Goal: Check status: Check status

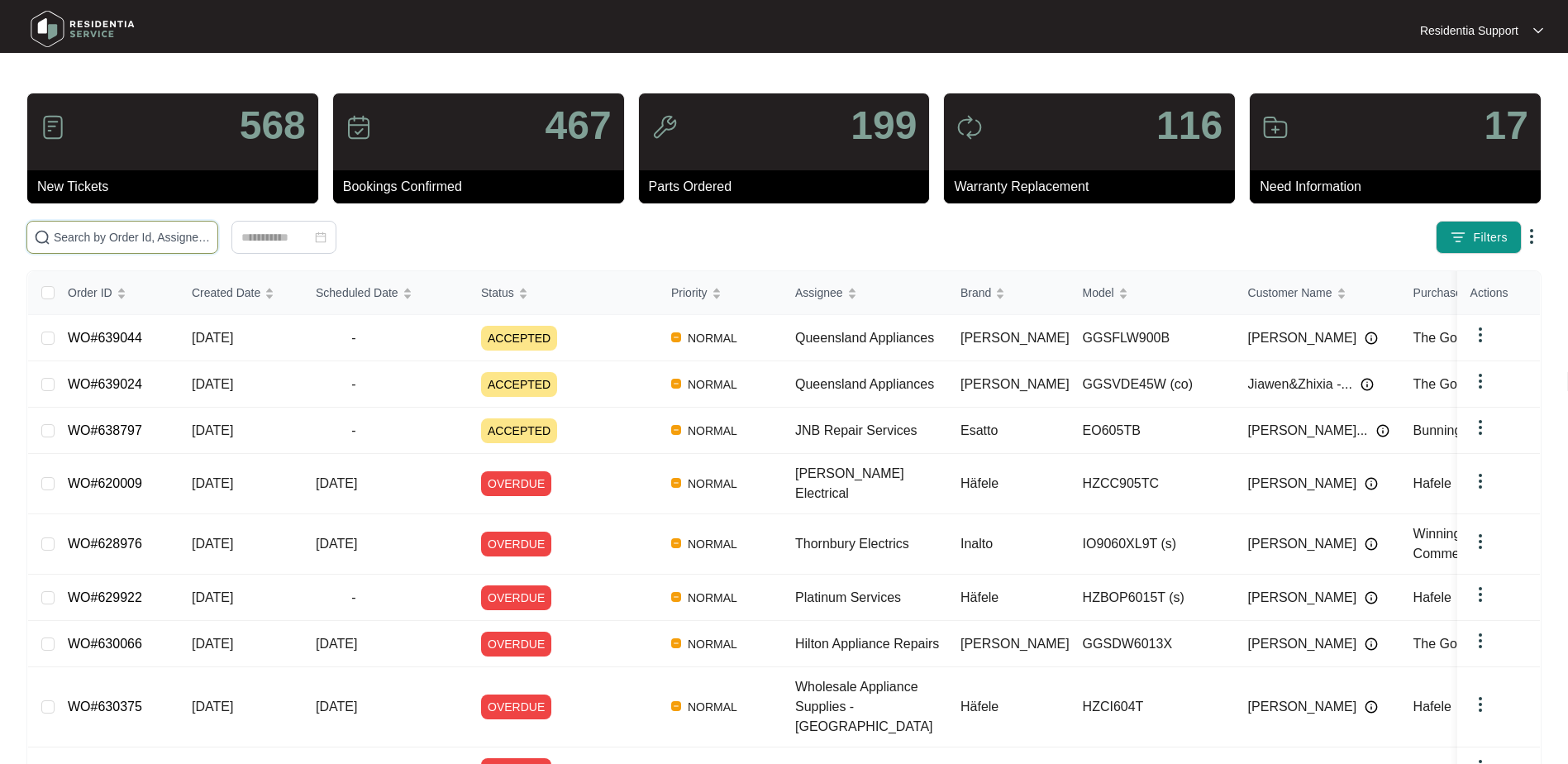
click at [87, 240] on input "text" at bounding box center [133, 237] width 157 height 18
paste input "636026"
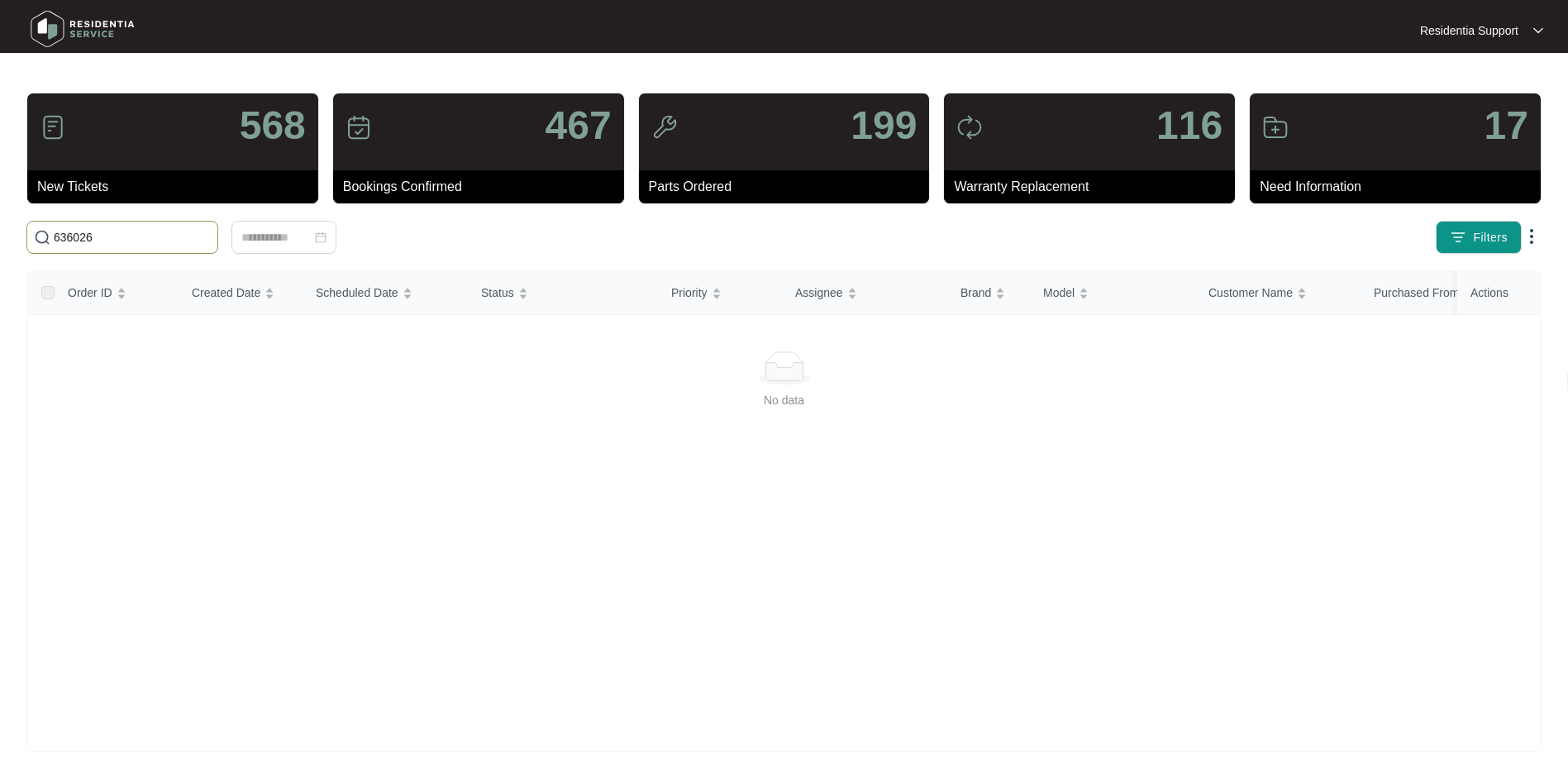
click at [98, 227] on span "636026" at bounding box center [122, 237] width 192 height 33
drag, startPoint x: 162, startPoint y: 238, endPoint x: -3, endPoint y: 228, distance: 165.3
click at [0, 228] on html "Residentia Support Residentia... 568 New Tickets 467 Bookings Confirmed 199 Par…" at bounding box center [784, 389] width 1568 height 778
paste input "7813"
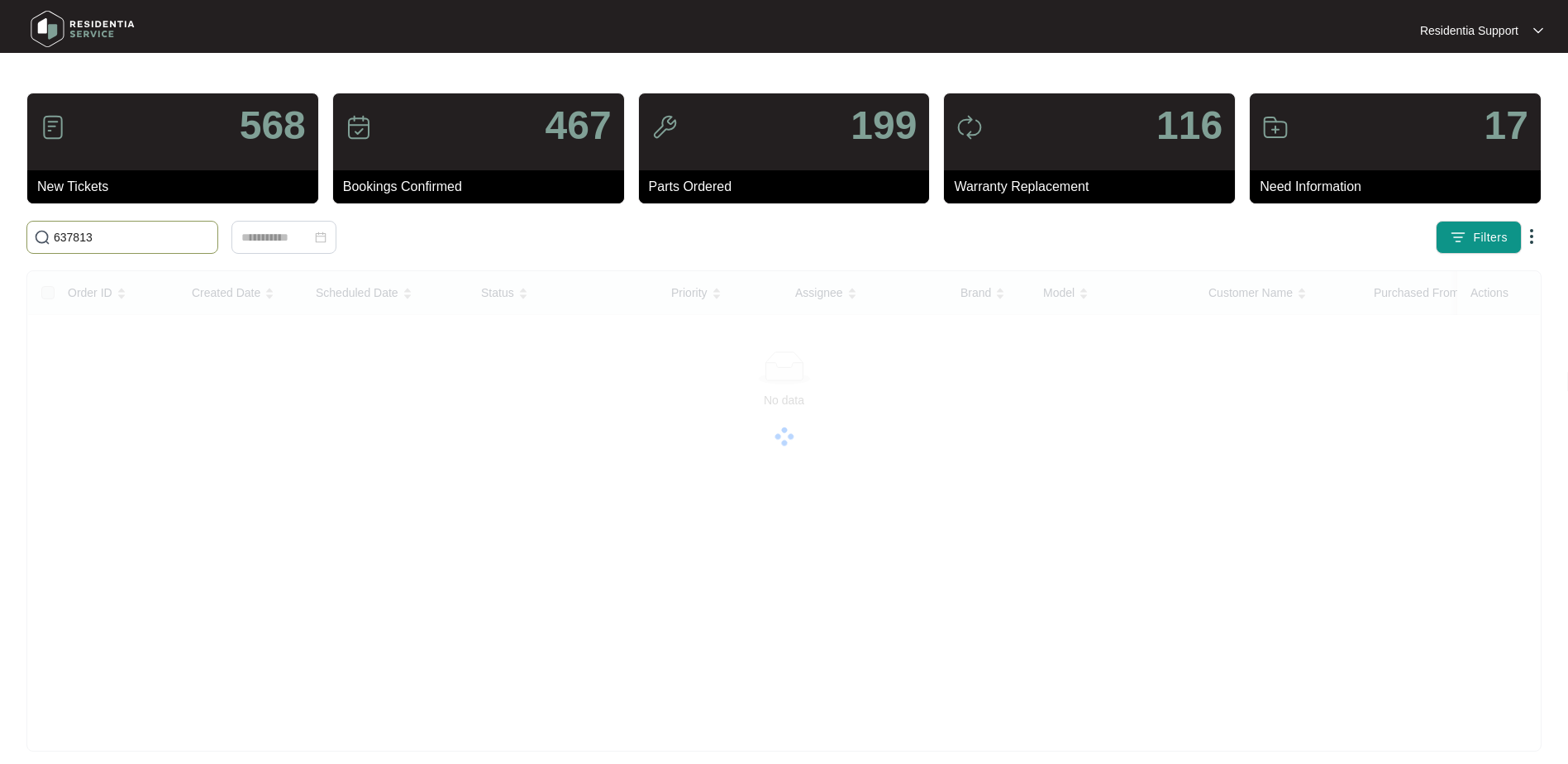
type input "637813"
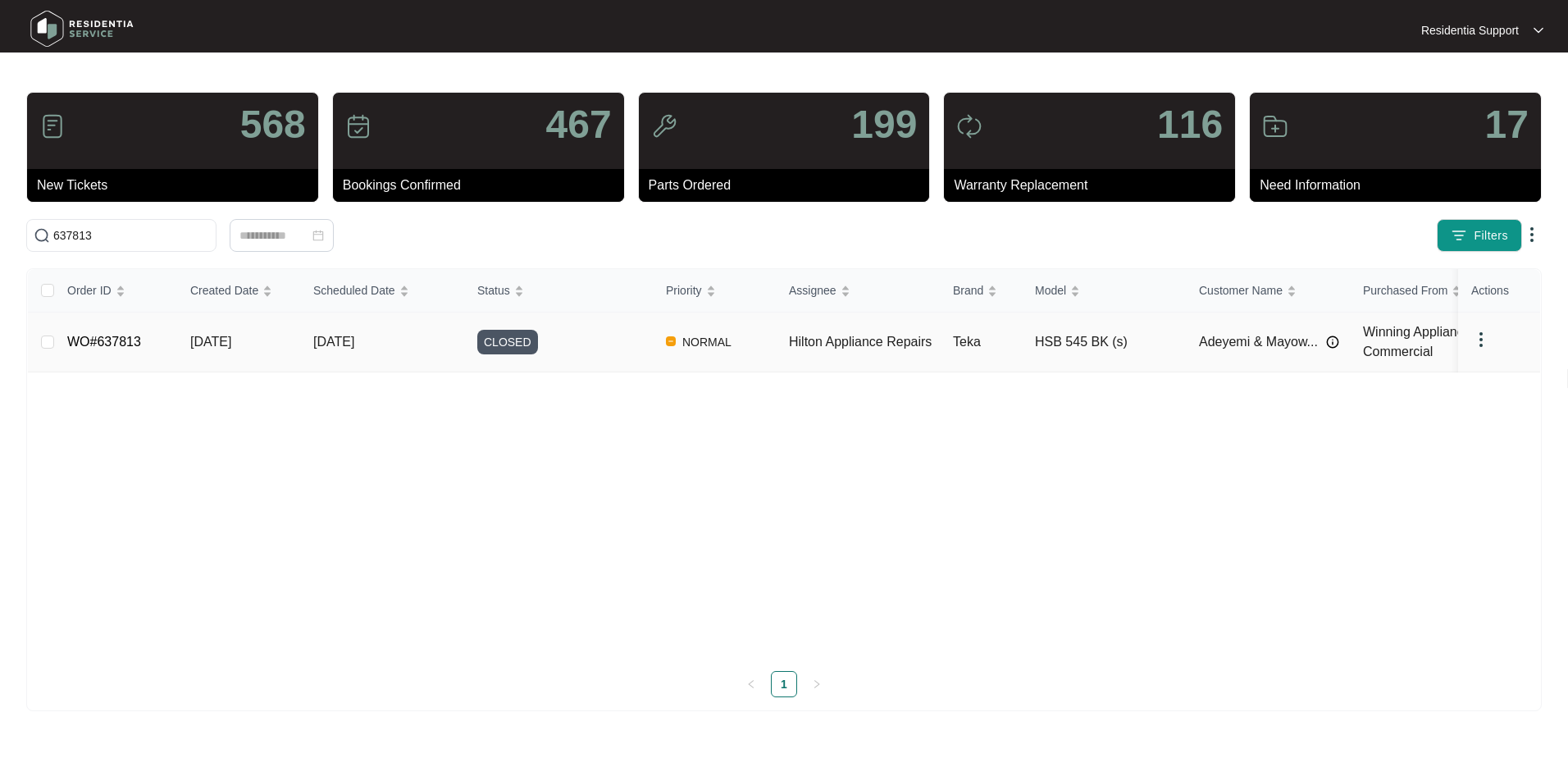
click at [682, 346] on span "NORMAL" at bounding box center [706, 342] width 62 height 20
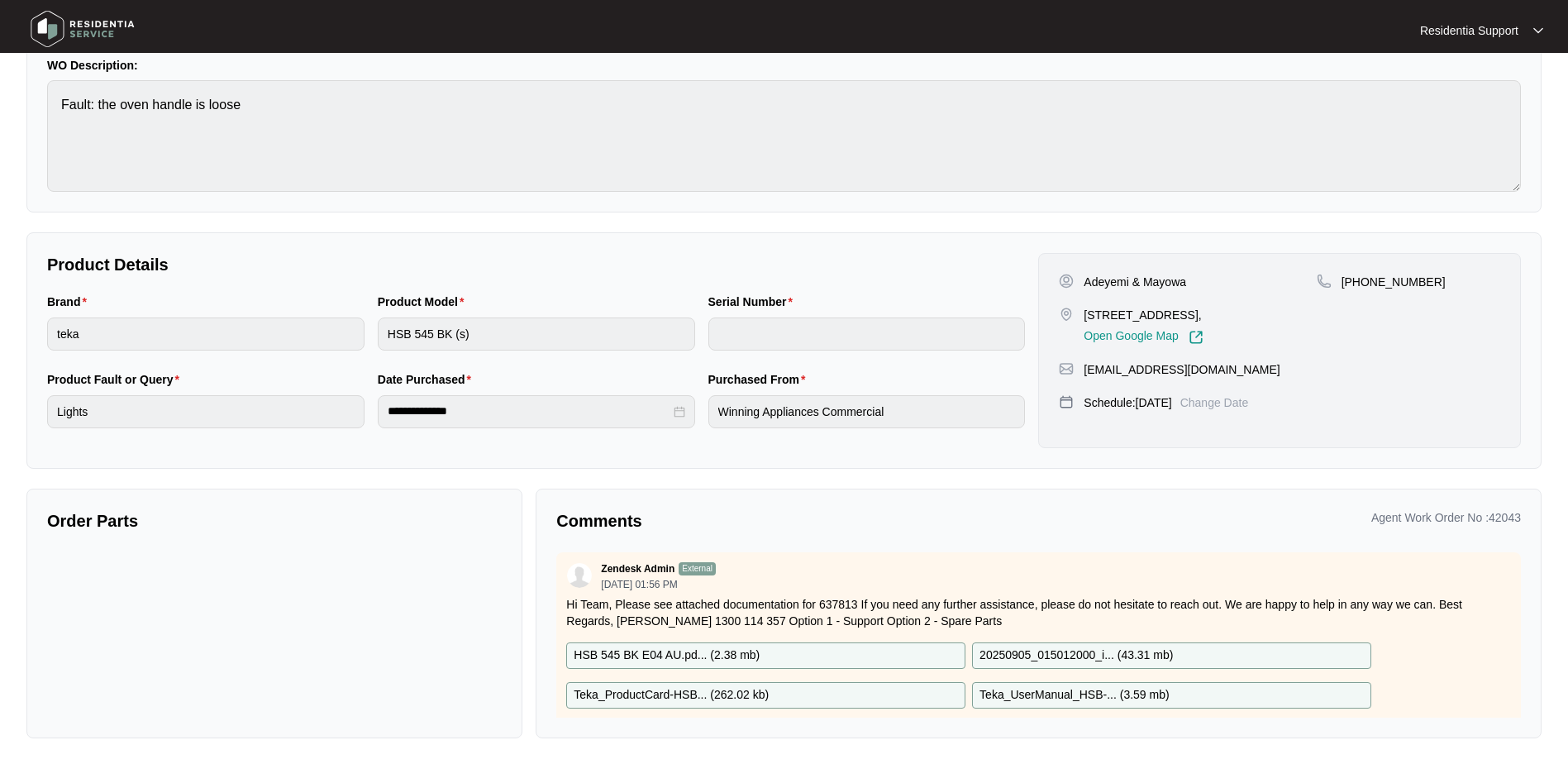
scroll to position [156, 0]
drag, startPoint x: 989, startPoint y: 241, endPoint x: 1058, endPoint y: 461, distance: 230.6
click at [989, 242] on div "**********" at bounding box center [784, 349] width 1515 height 237
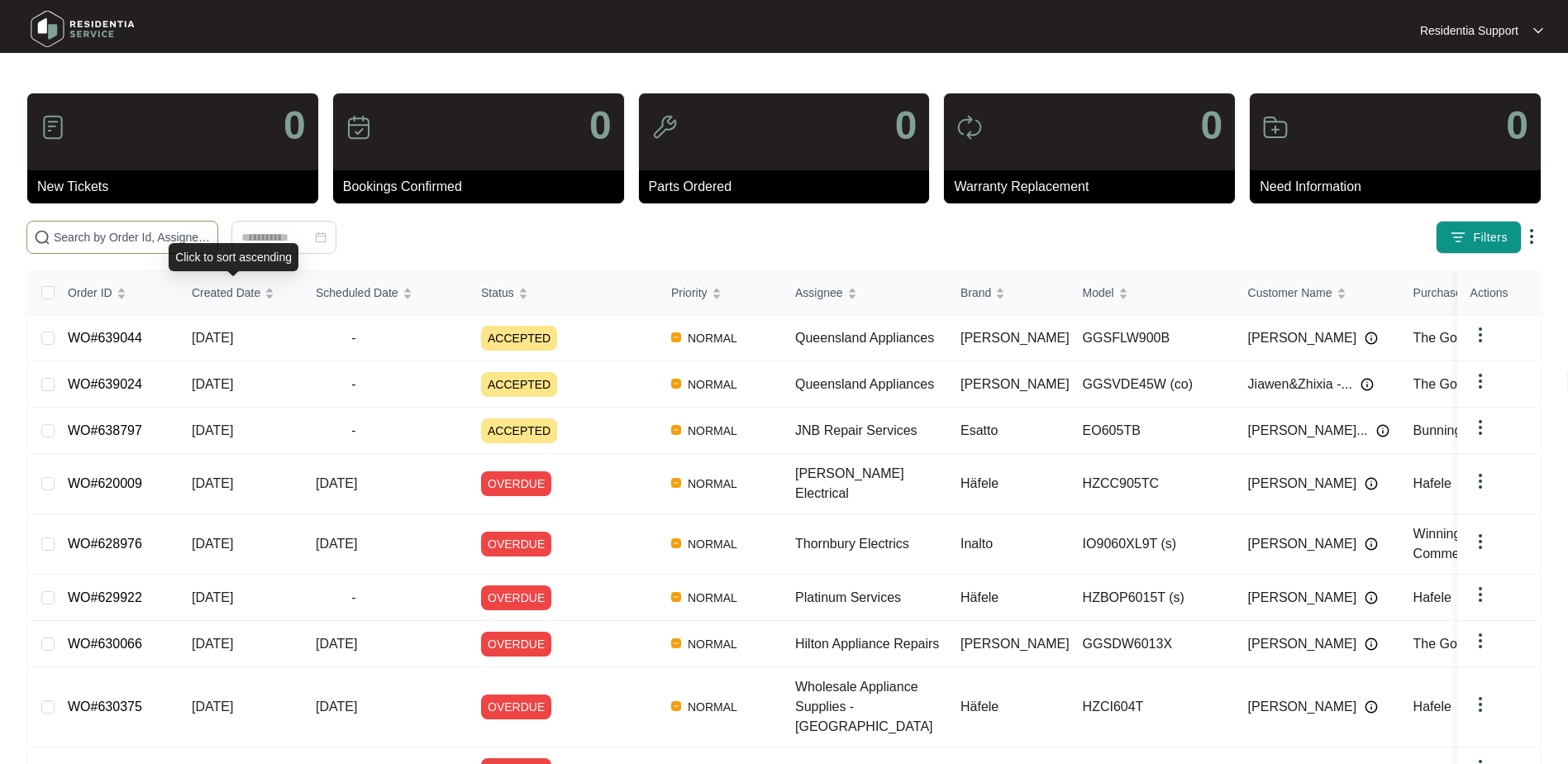
click at [167, 250] on span at bounding box center [122, 237] width 192 height 33
paste input "636299"
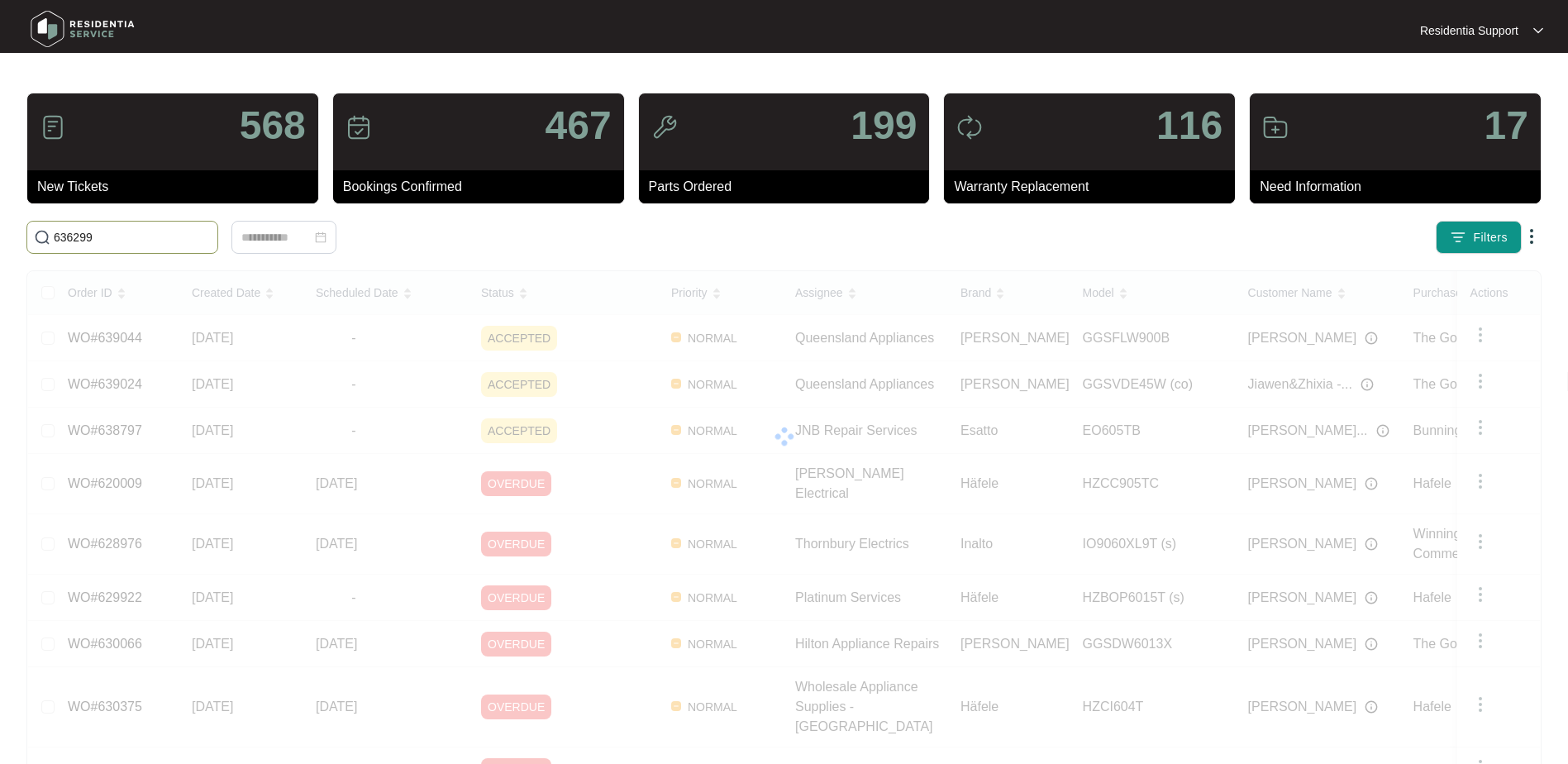
type input "636299"
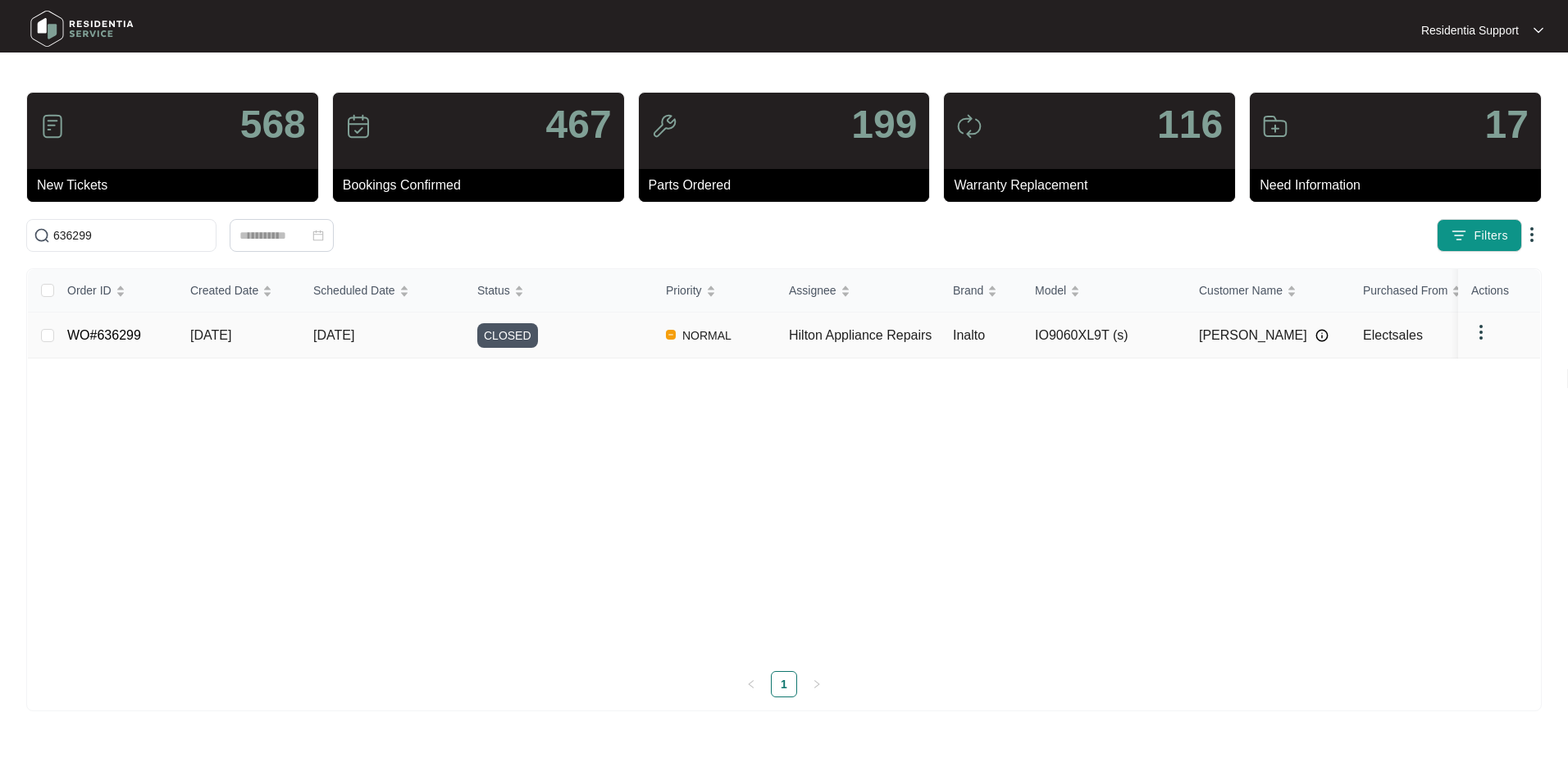
click at [858, 352] on td "Hilton Appliance Repairs" at bounding box center [858, 335] width 164 height 46
click at [858, 345] on td "Hilton Appliance Repairs" at bounding box center [858, 335] width 164 height 46
click at [206, 331] on span "[DATE]" at bounding box center [211, 334] width 41 height 14
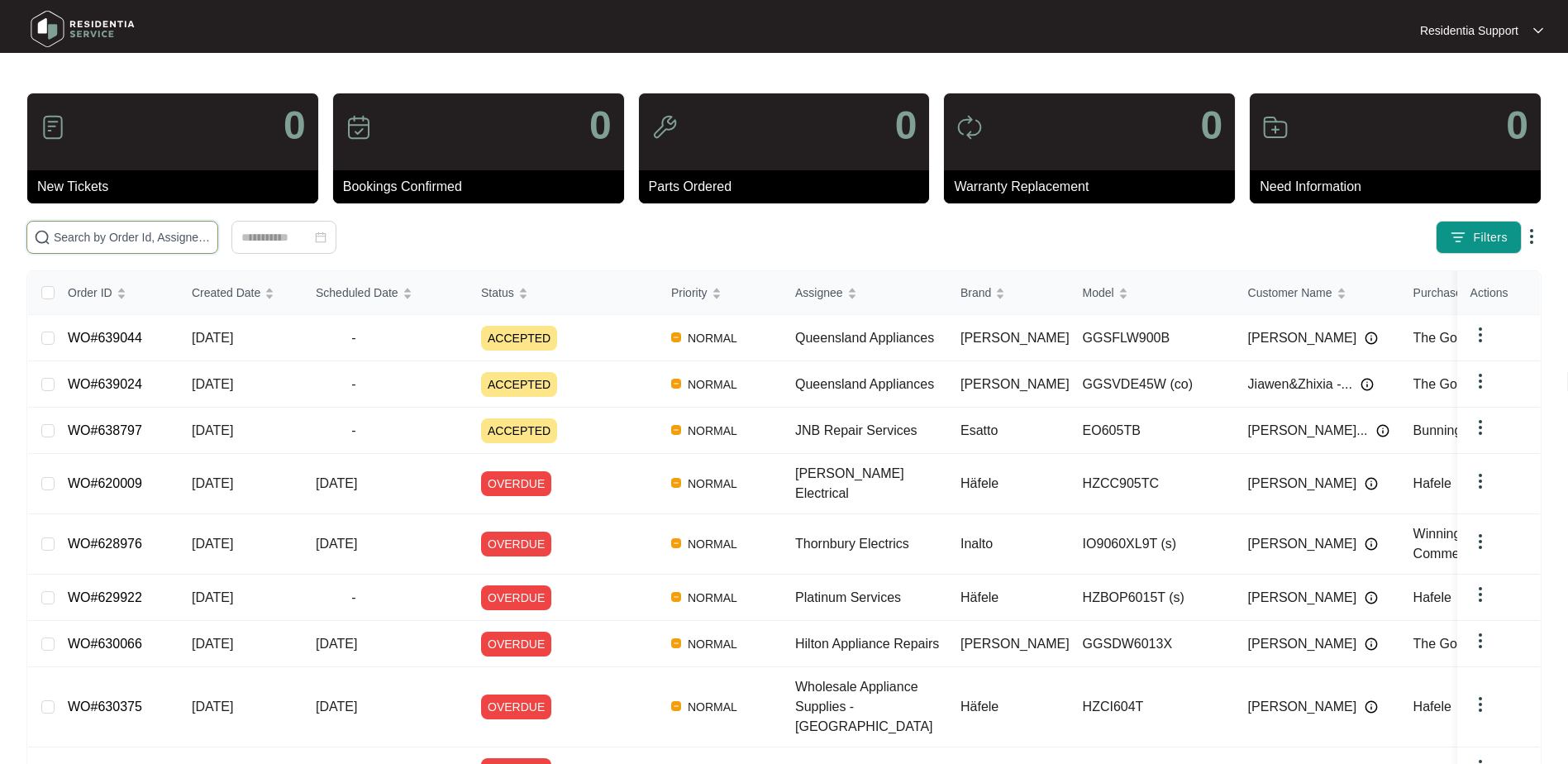
click at [103, 233] on input "text" at bounding box center [133, 237] width 157 height 18
paste input "636299"
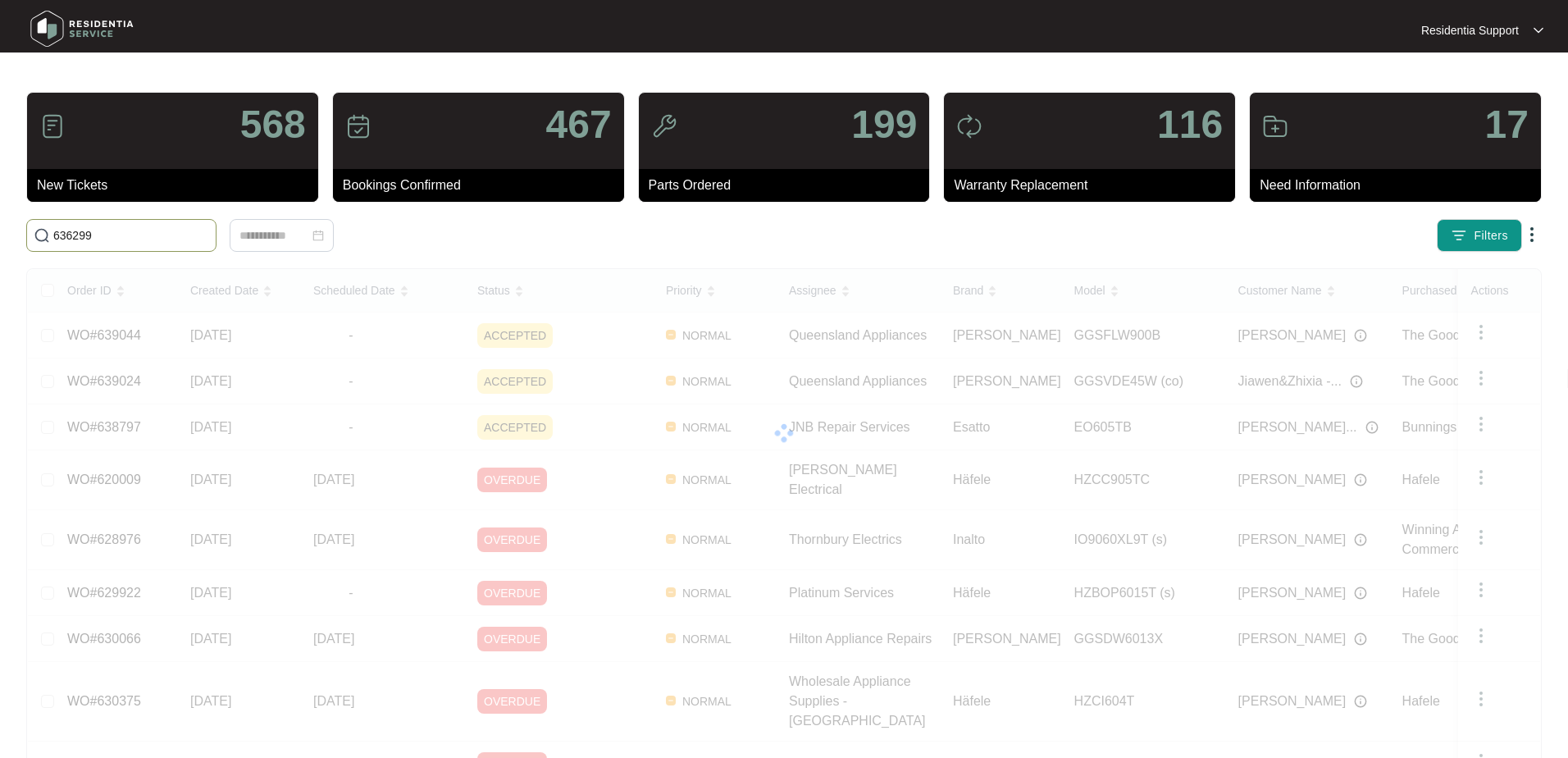
type input "636299"
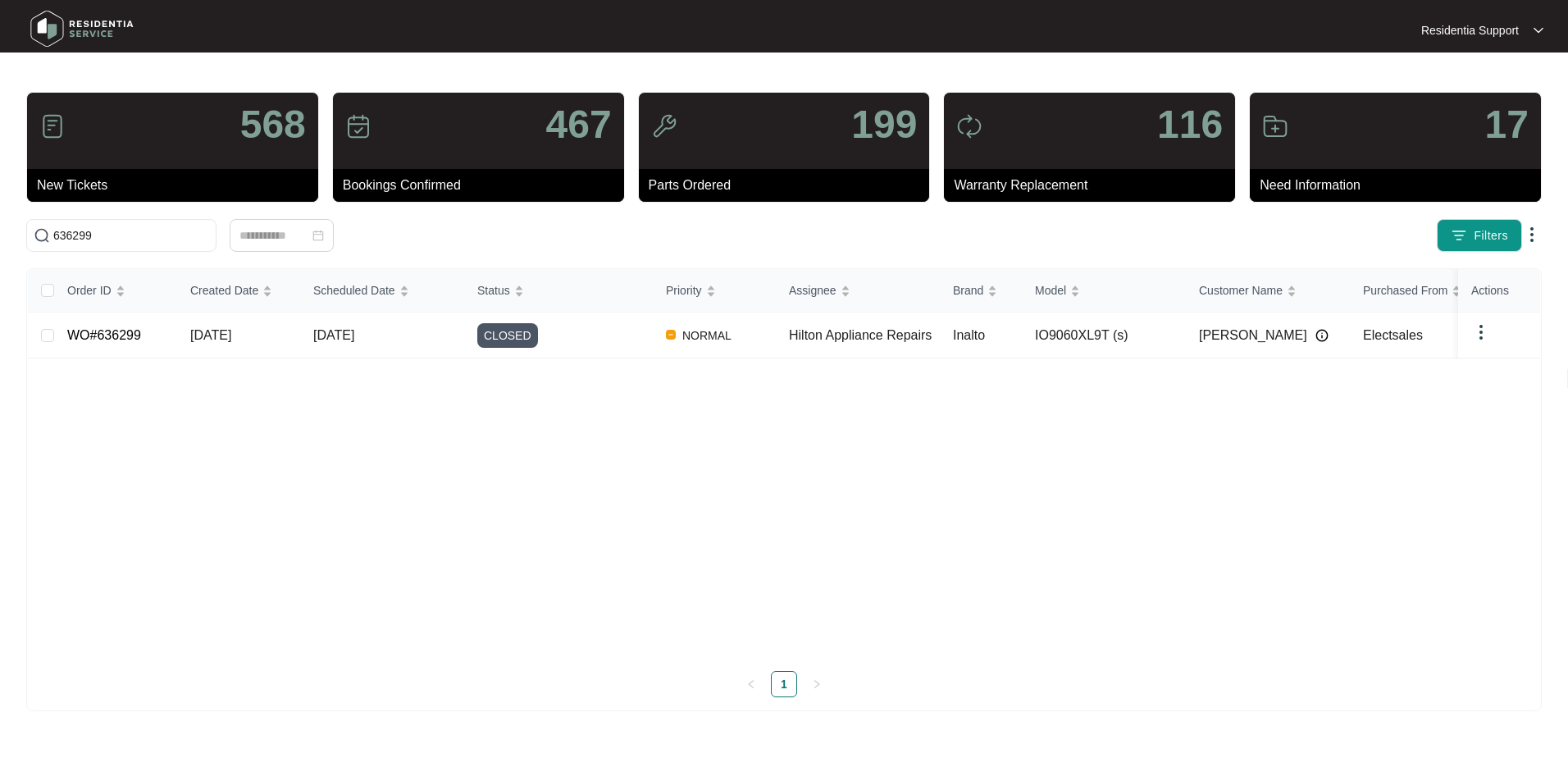
drag, startPoint x: 13, startPoint y: 269, endPoint x: 453, endPoint y: 352, distance: 447.8
click at [453, 352] on td "[DATE]" at bounding box center [382, 335] width 164 height 46
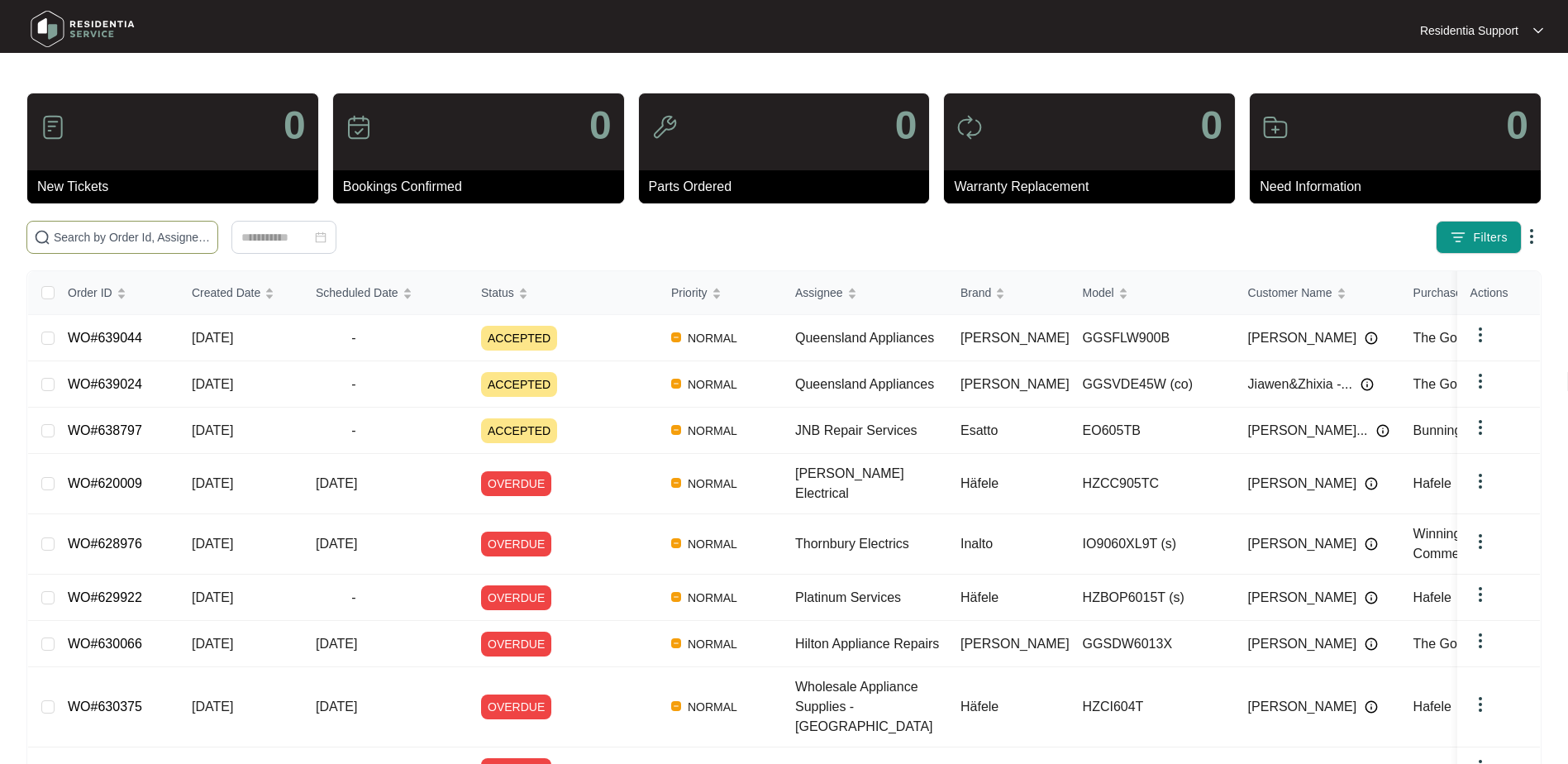
click at [121, 227] on span at bounding box center [122, 237] width 192 height 33
click at [121, 240] on input "text" at bounding box center [133, 237] width 157 height 18
paste input "637053"
type input "637053"
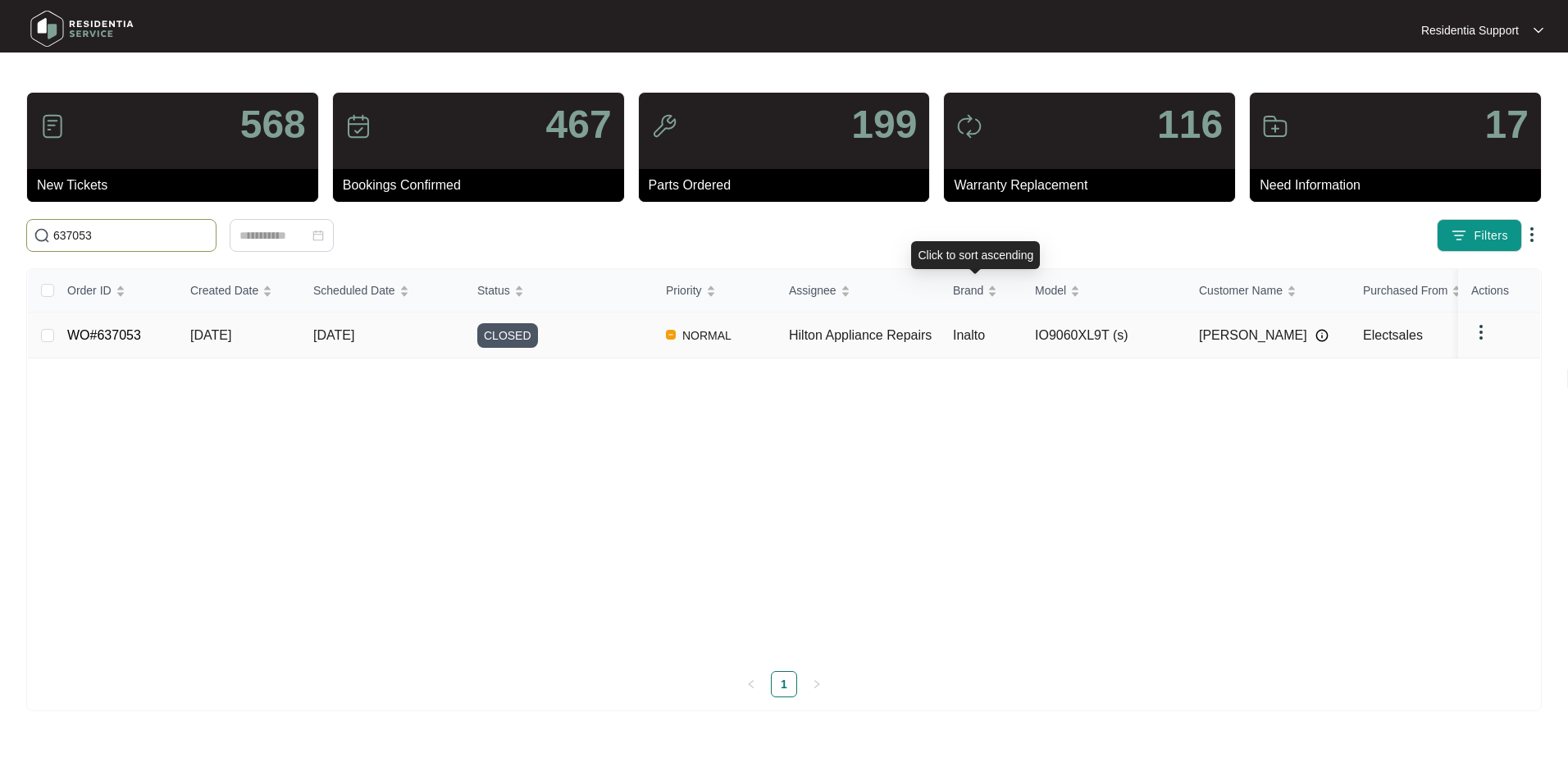
click at [1031, 351] on td "IO9060XL9T (s)" at bounding box center [1104, 335] width 164 height 46
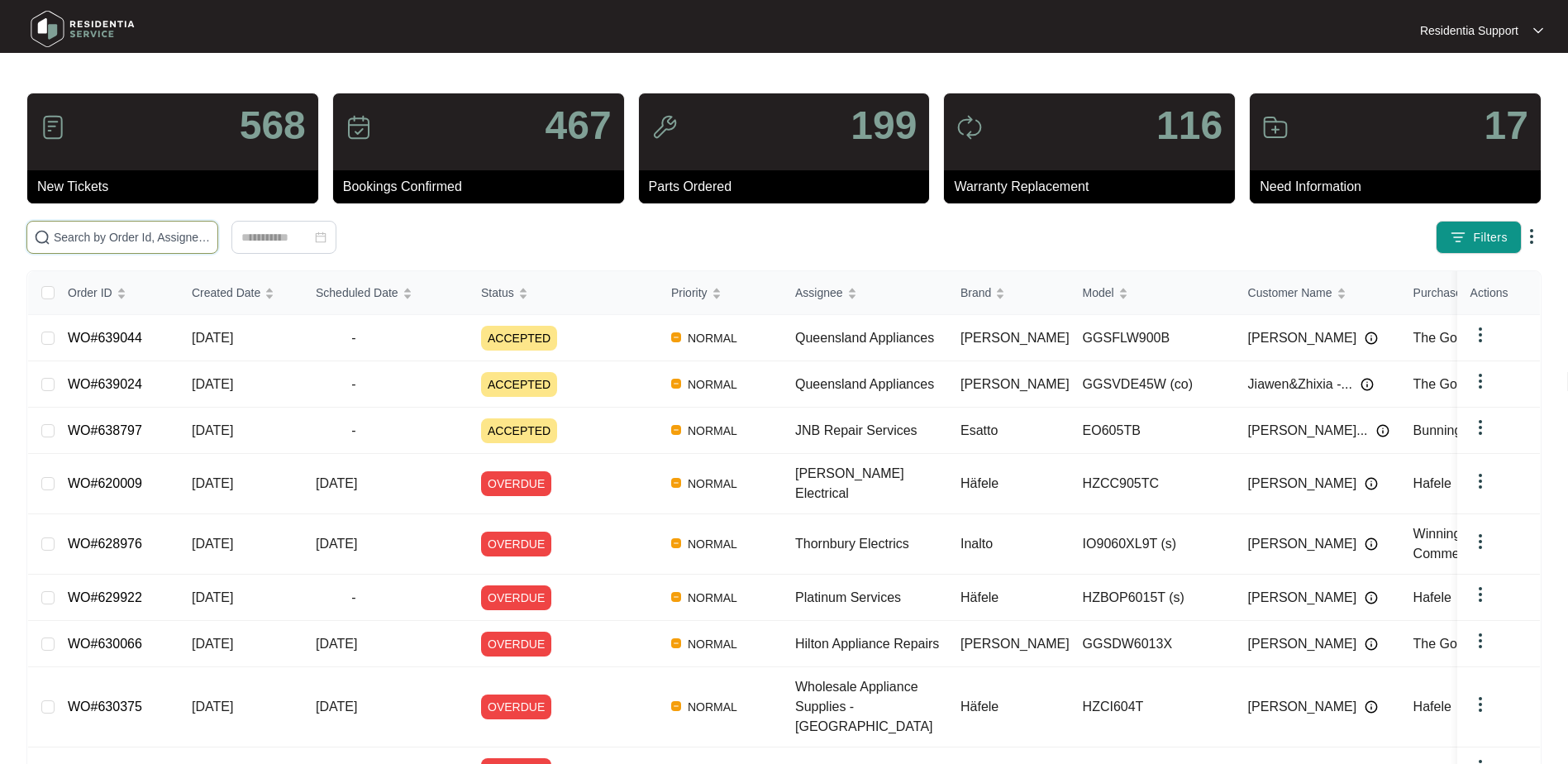
click at [96, 244] on input "text" at bounding box center [133, 237] width 157 height 18
paste input "625851"
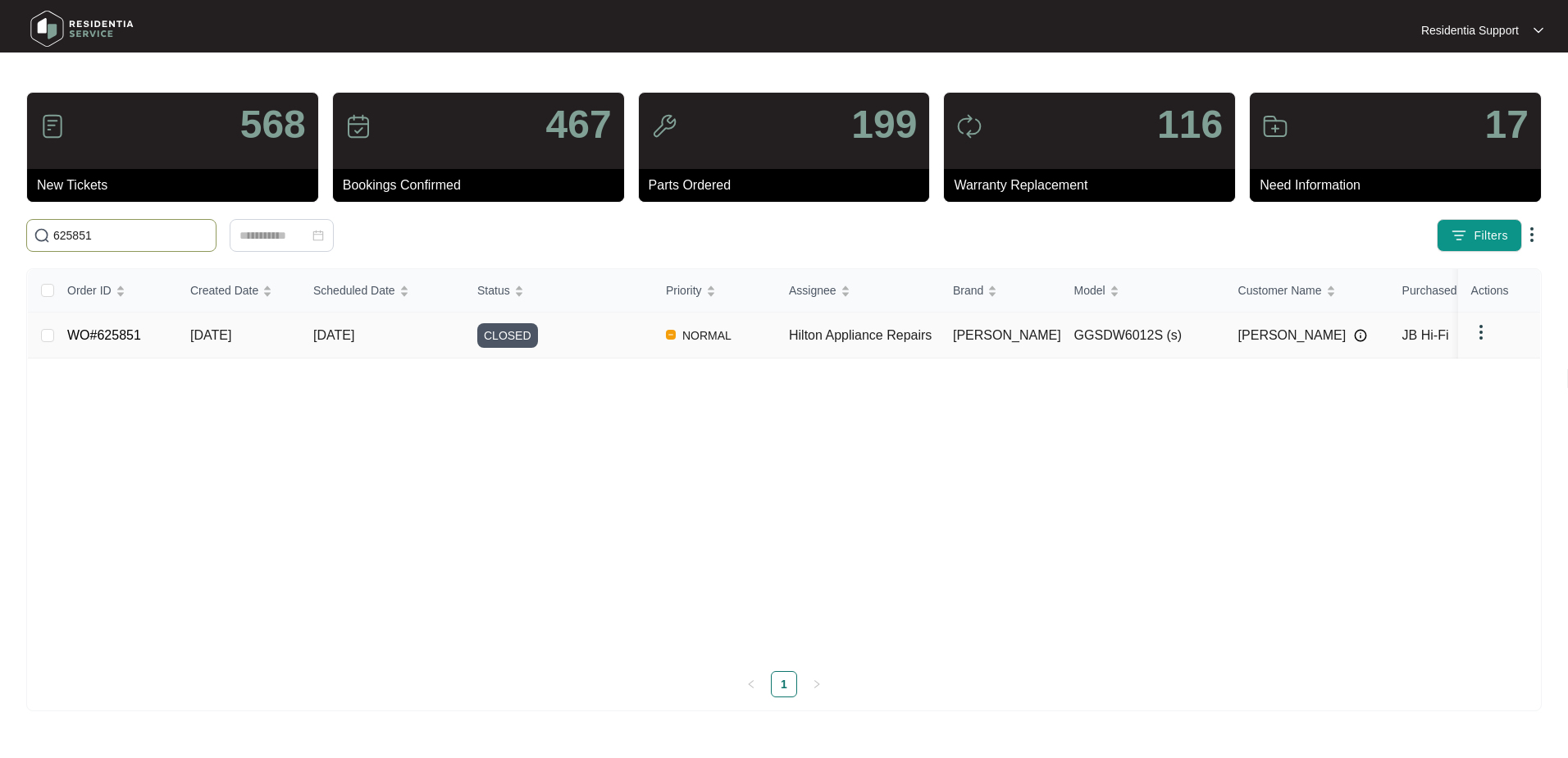
type input "625851"
click at [951, 339] on td "[PERSON_NAME]" at bounding box center [1001, 335] width 121 height 46
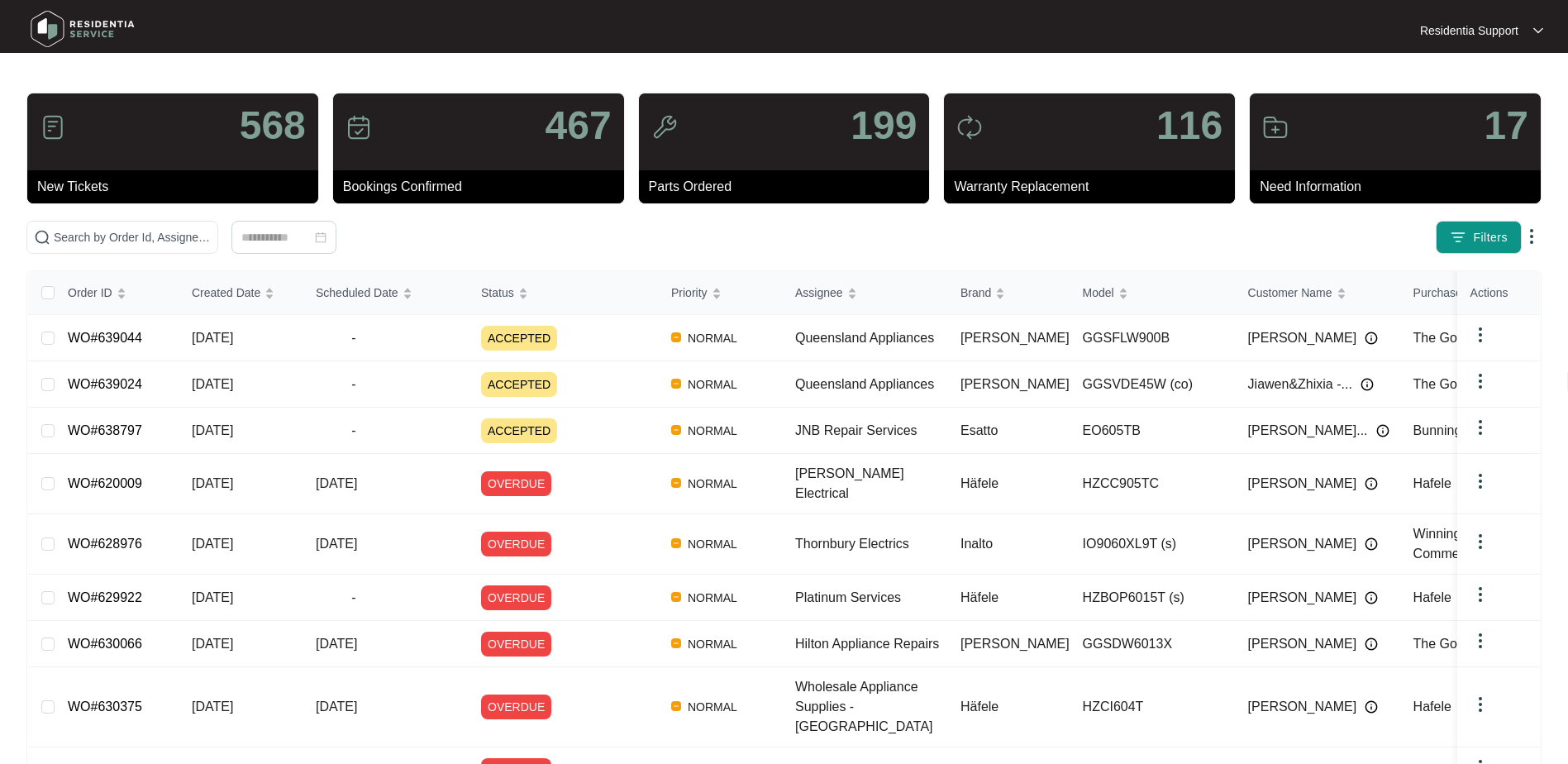
click at [114, 199] on div "New Tickets" at bounding box center [172, 187] width 291 height 33
click at [127, 238] on input "text" at bounding box center [133, 237] width 157 height 18
paste input "604232"
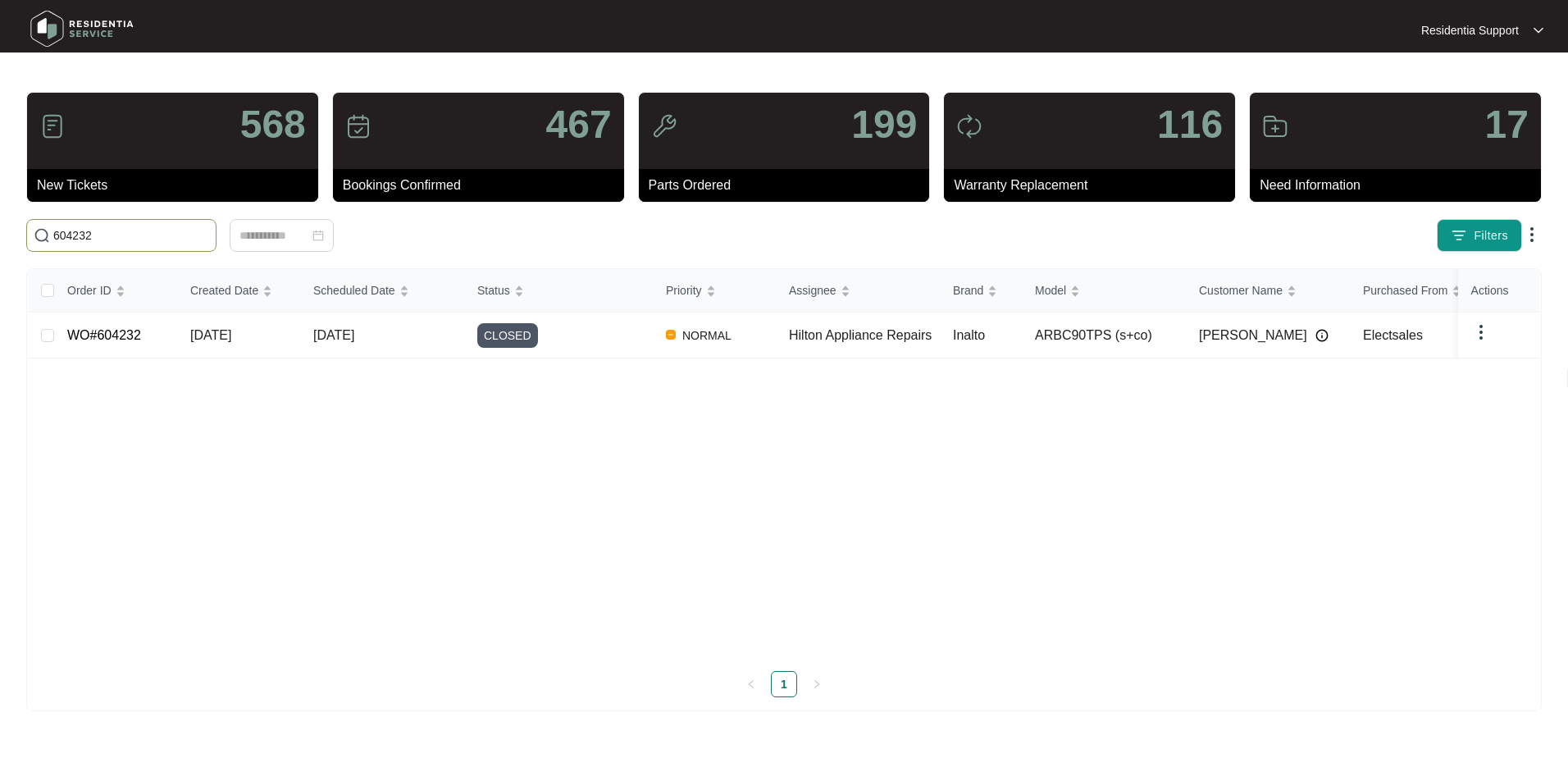
type input "604232"
click at [836, 343] on div "Hilton Appliance Repairs" at bounding box center [864, 335] width 151 height 20
click at [820, 346] on td "Hilton Appliance Repairs" at bounding box center [858, 335] width 164 height 46
click at [975, 330] on span "Inalto" at bounding box center [970, 334] width 32 height 14
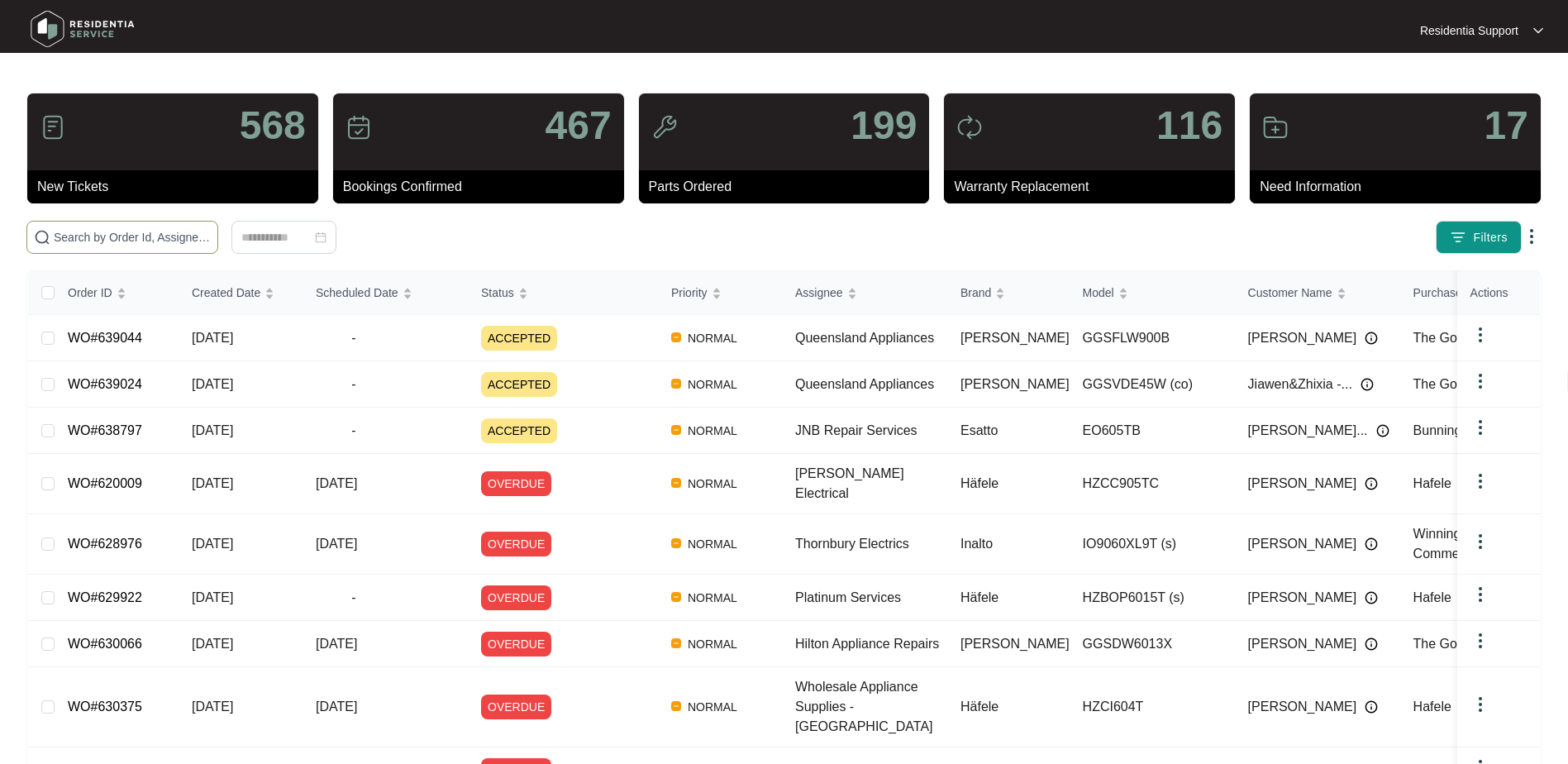
click at [137, 243] on input "text" at bounding box center [133, 237] width 157 height 18
paste input "625888"
type input "625888"
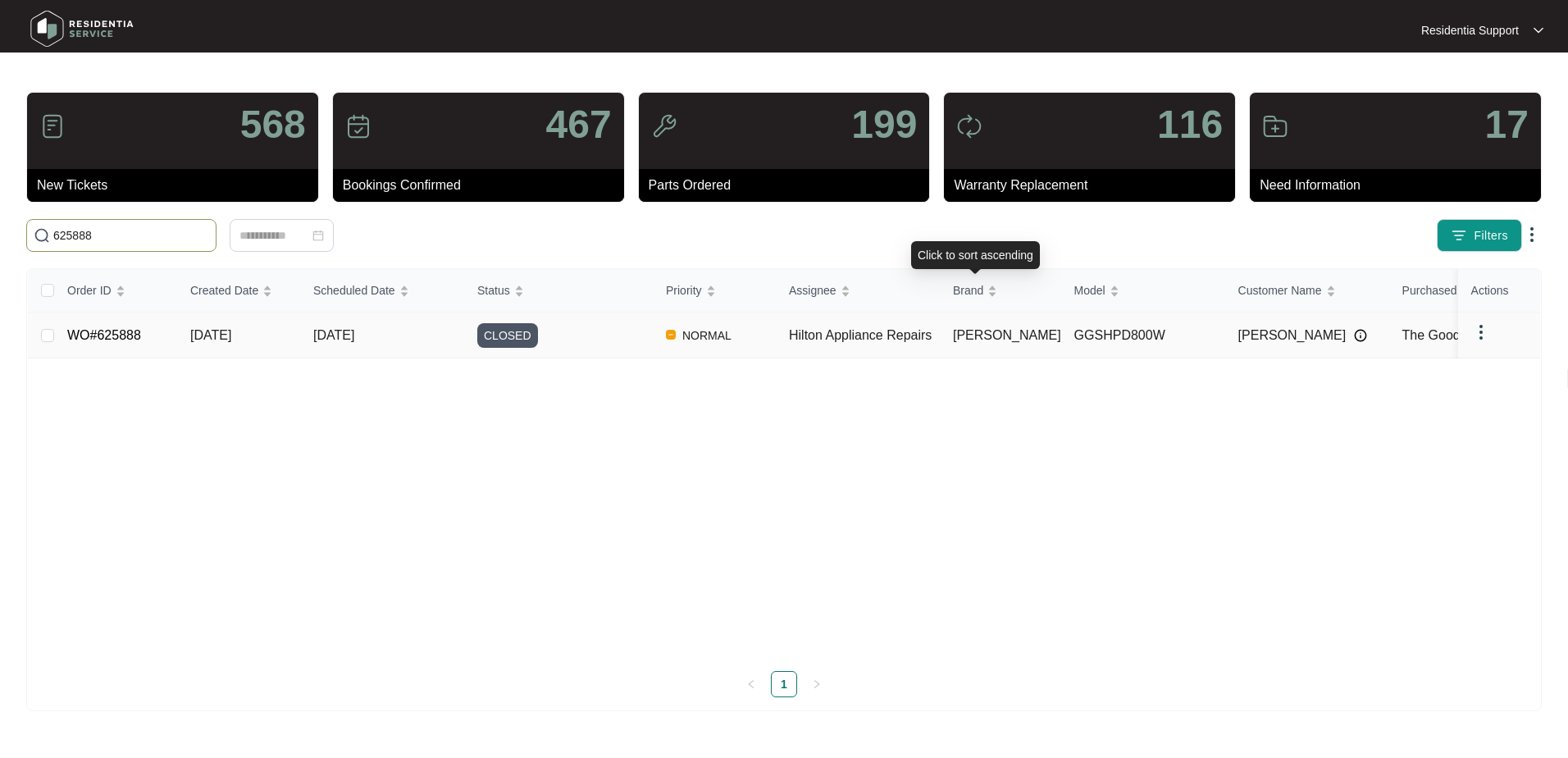
click at [1013, 341] on td "[PERSON_NAME]" at bounding box center [1001, 335] width 121 height 46
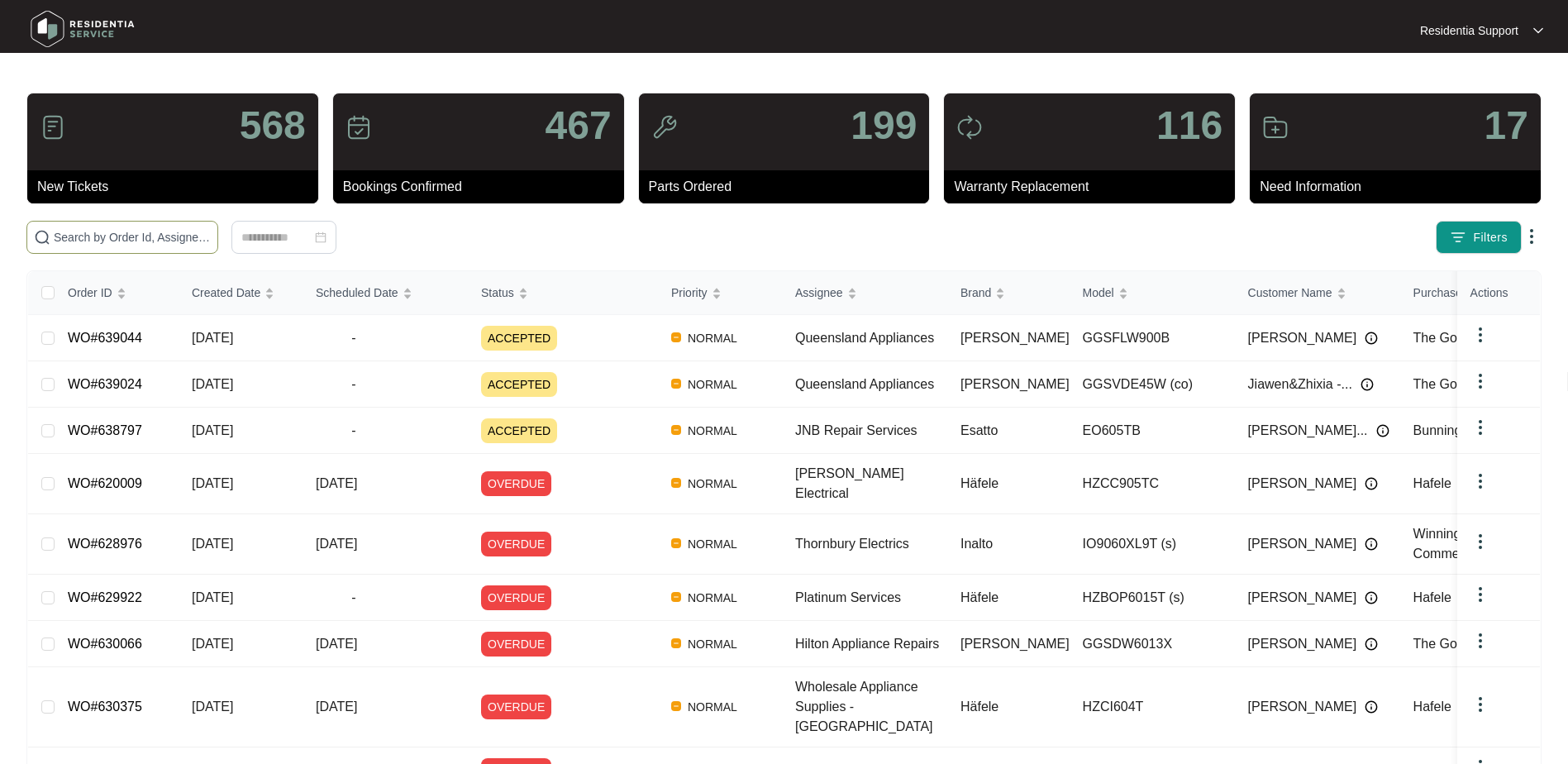
click at [65, 223] on div "568 New Tickets 467 Bookings Confirmed 199 Parts Ordered 116 Warranty Replaceme…" at bounding box center [784, 510] width 1515 height 835
click at [75, 242] on input "text" at bounding box center [133, 237] width 157 height 18
paste input "622965"
type input "622965"
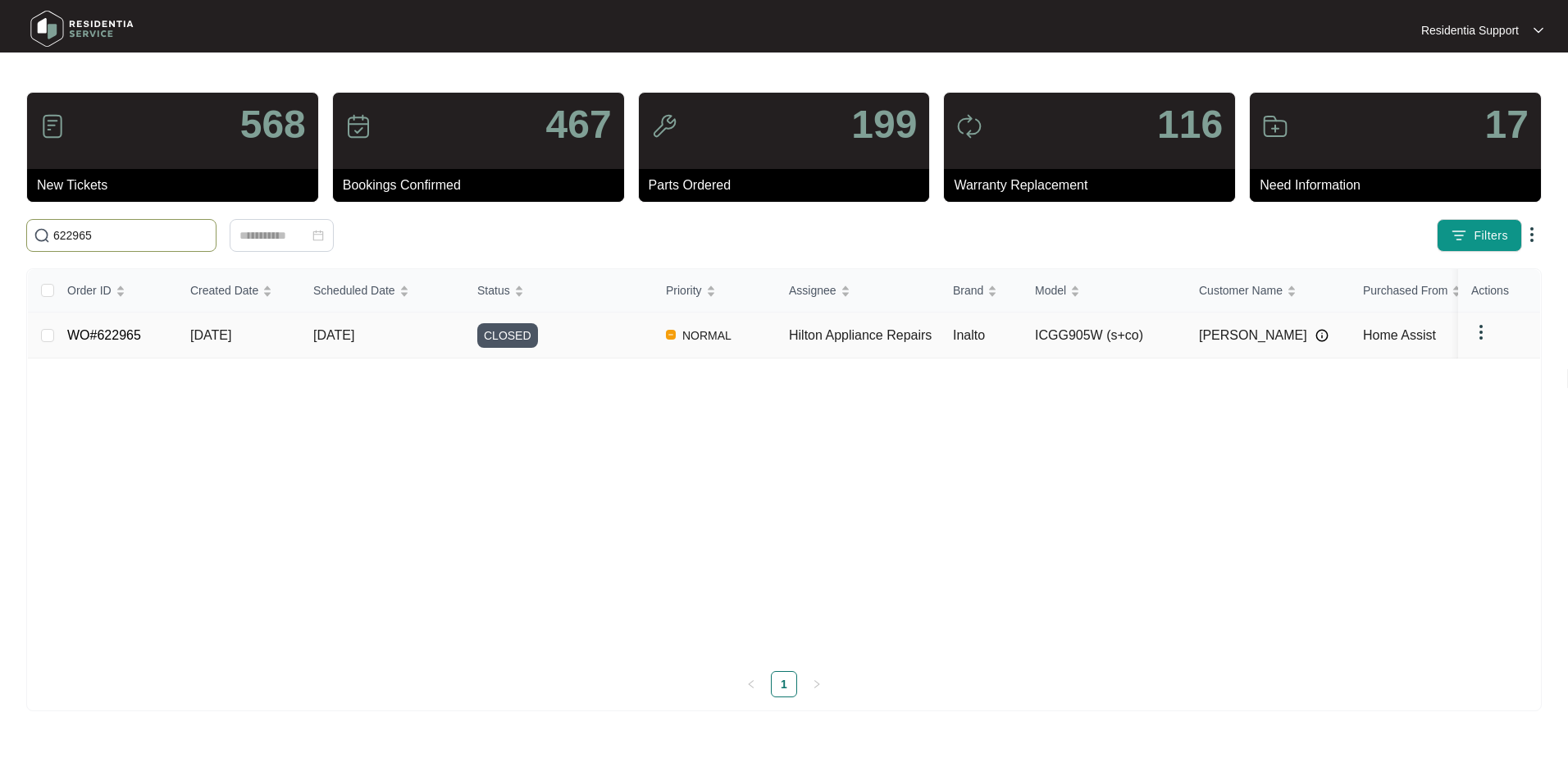
click at [1190, 342] on td "[PERSON_NAME]" at bounding box center [1268, 335] width 164 height 46
click at [1279, 334] on span "[PERSON_NAME]" at bounding box center [1253, 335] width 108 height 20
click at [400, 330] on td "[DATE]" at bounding box center [382, 335] width 164 height 46
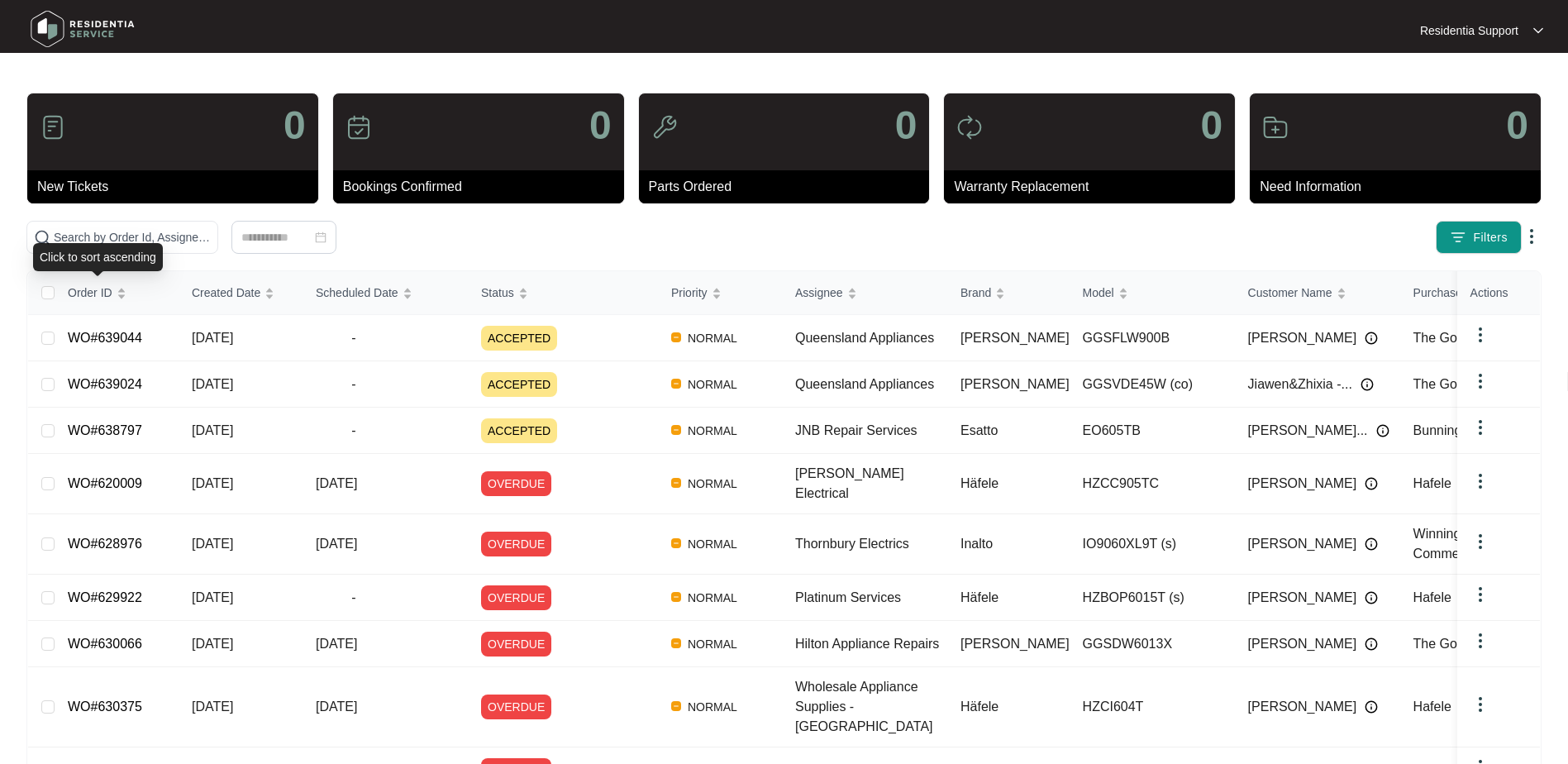
click at [125, 248] on div "Click to sort ascending" at bounding box center [98, 258] width 130 height 28
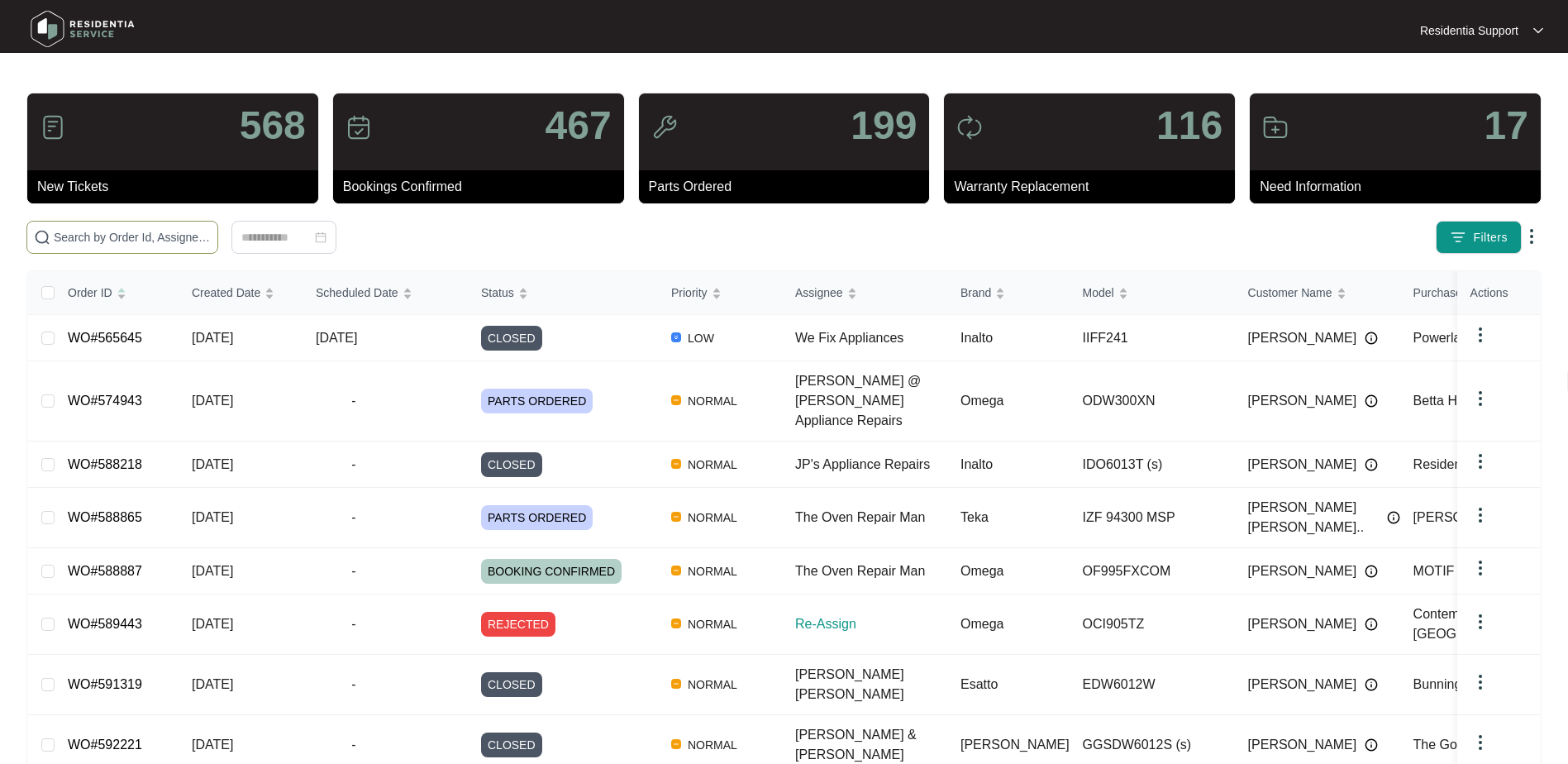
click at [127, 224] on span at bounding box center [122, 237] width 192 height 33
paste input "619858"
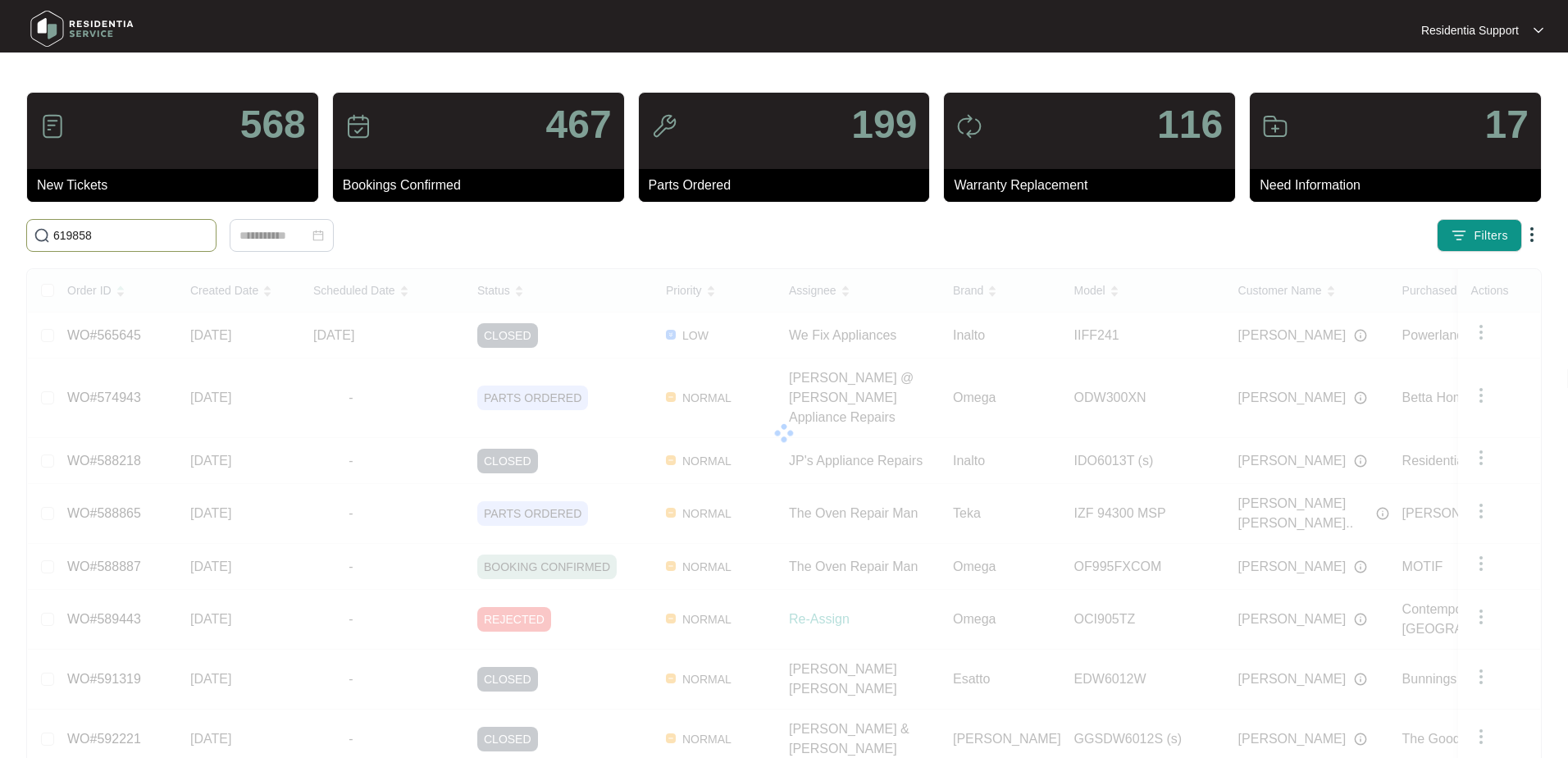
type input "619858"
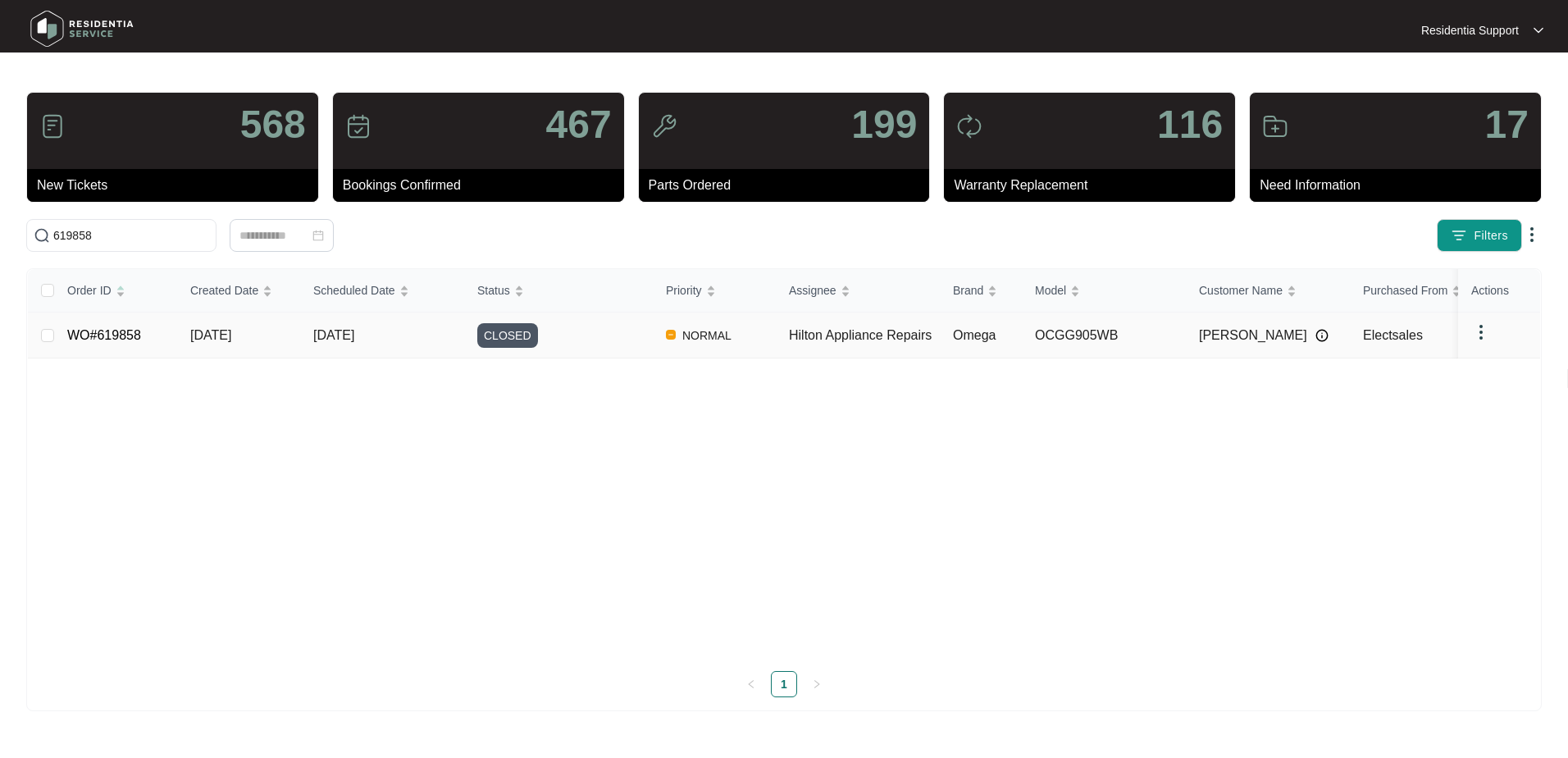
click at [753, 333] on td "NORMAL" at bounding box center [714, 335] width 123 height 46
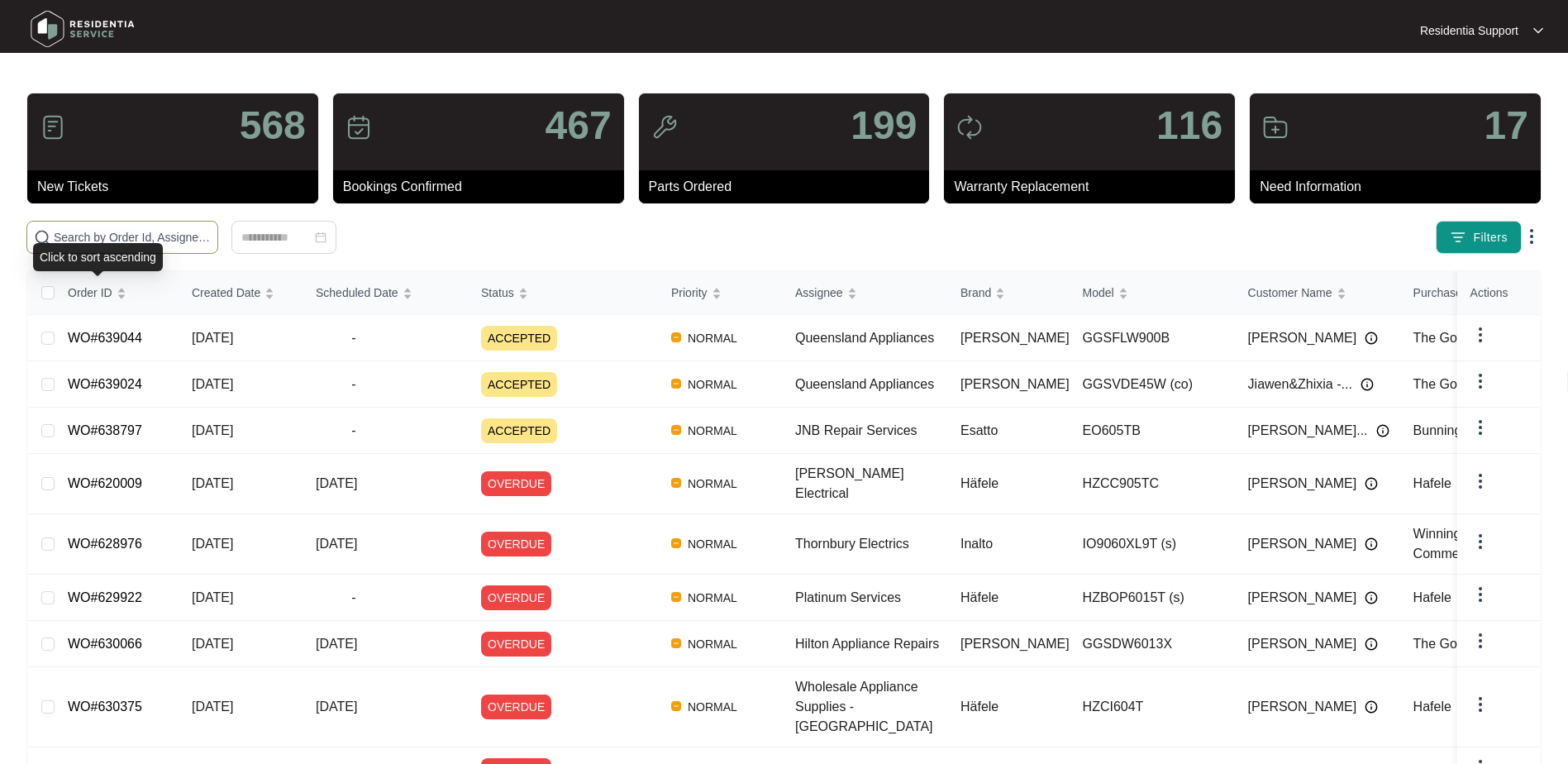
click at [80, 241] on input "text" at bounding box center [133, 237] width 157 height 18
paste input "618152"
type input "618152"
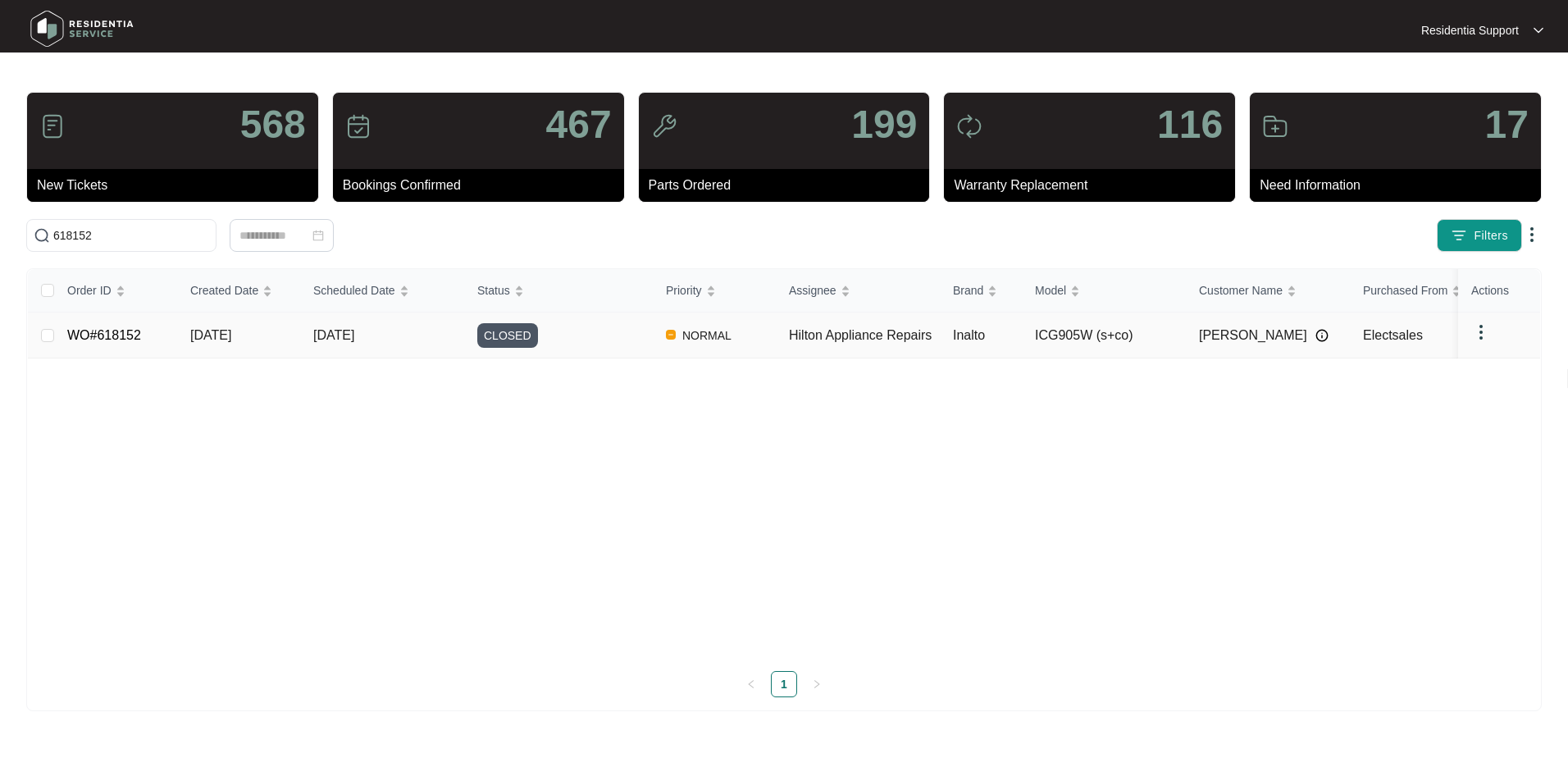
click at [942, 317] on td "Inalto" at bounding box center [981, 335] width 82 height 46
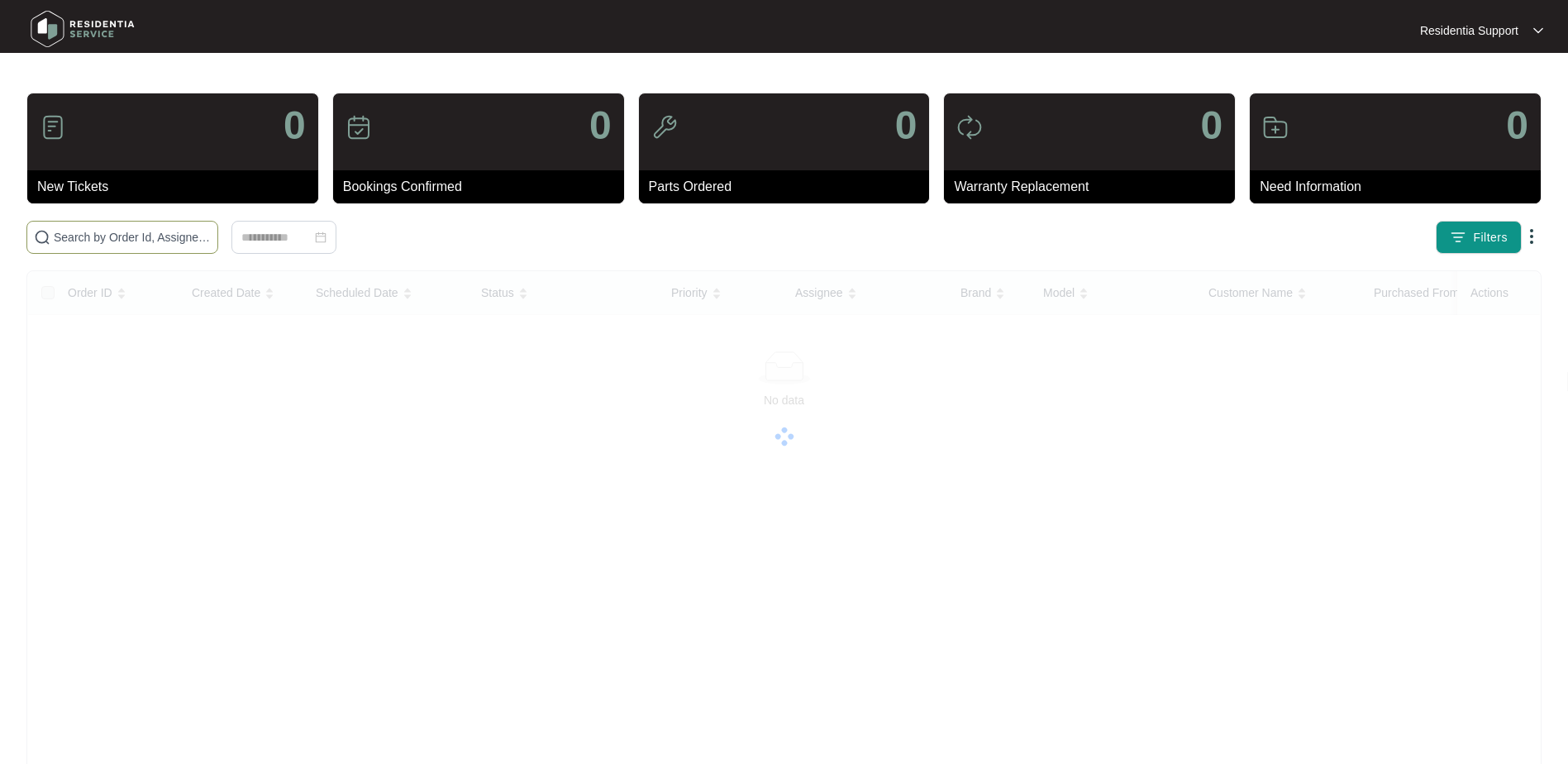
click at [155, 233] on input "text" at bounding box center [133, 237] width 157 height 18
paste input "618116"
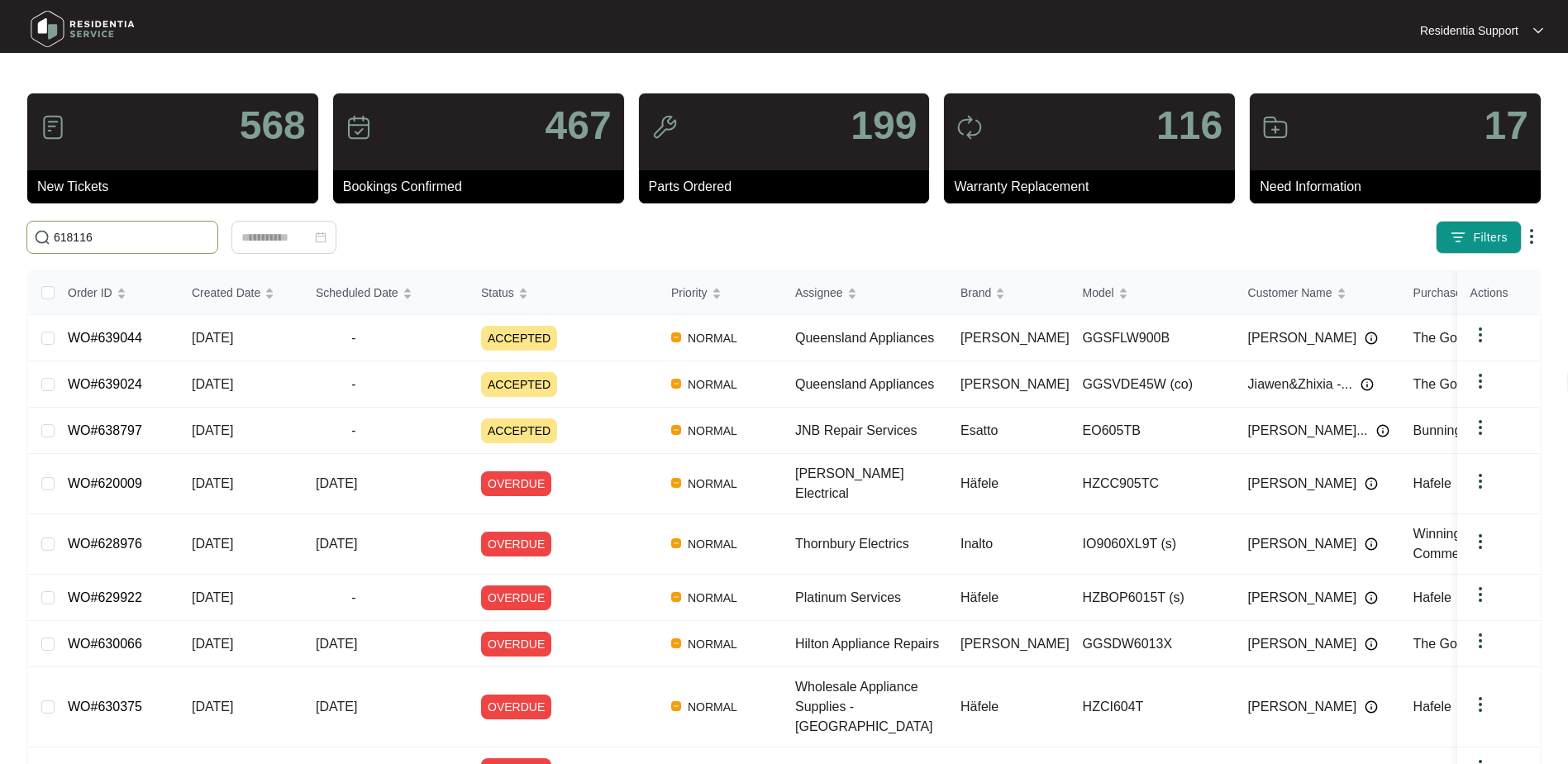
type input "618116"
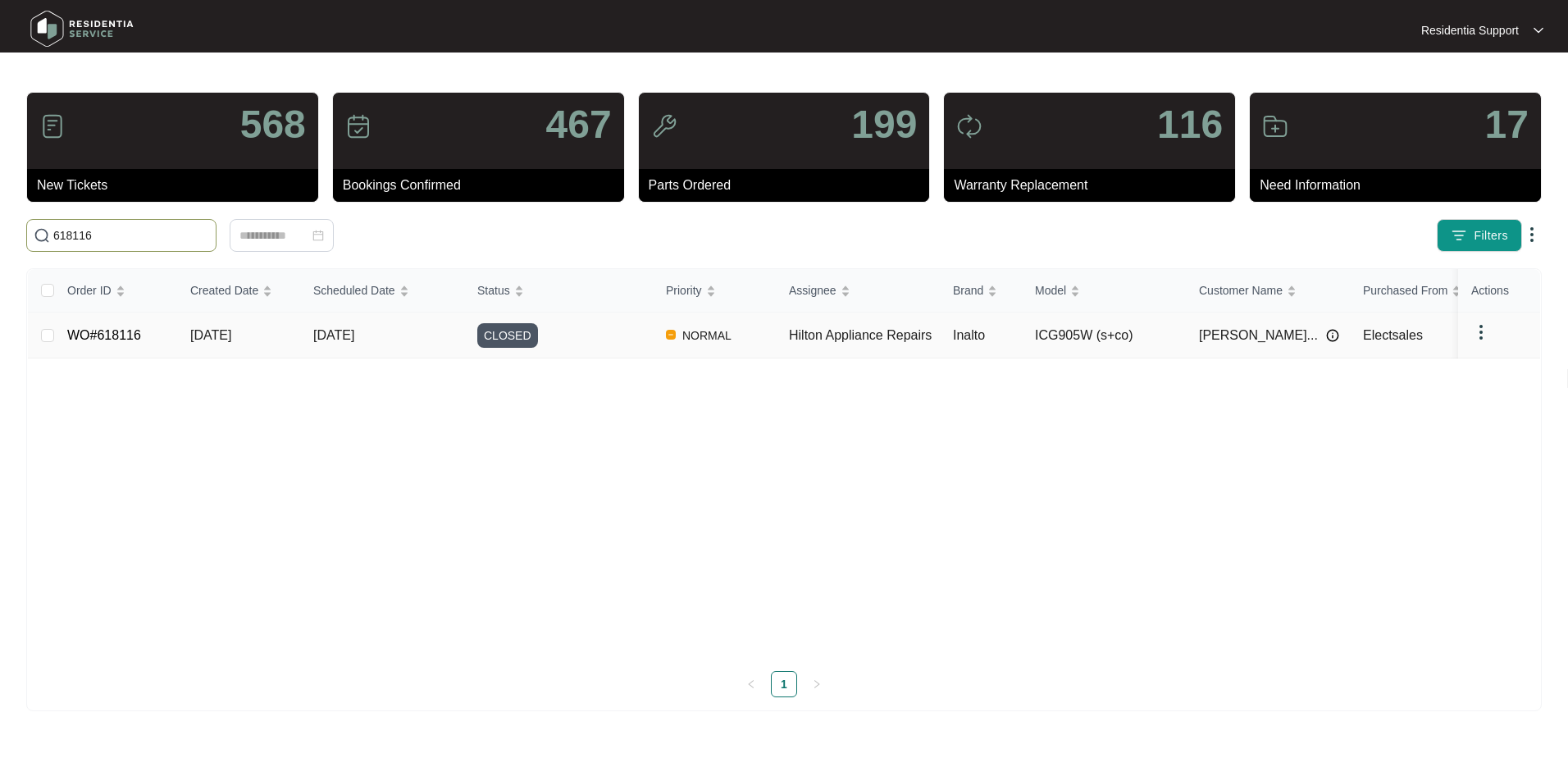
click at [1065, 324] on td "ICG905W (s+co)" at bounding box center [1104, 335] width 164 height 46
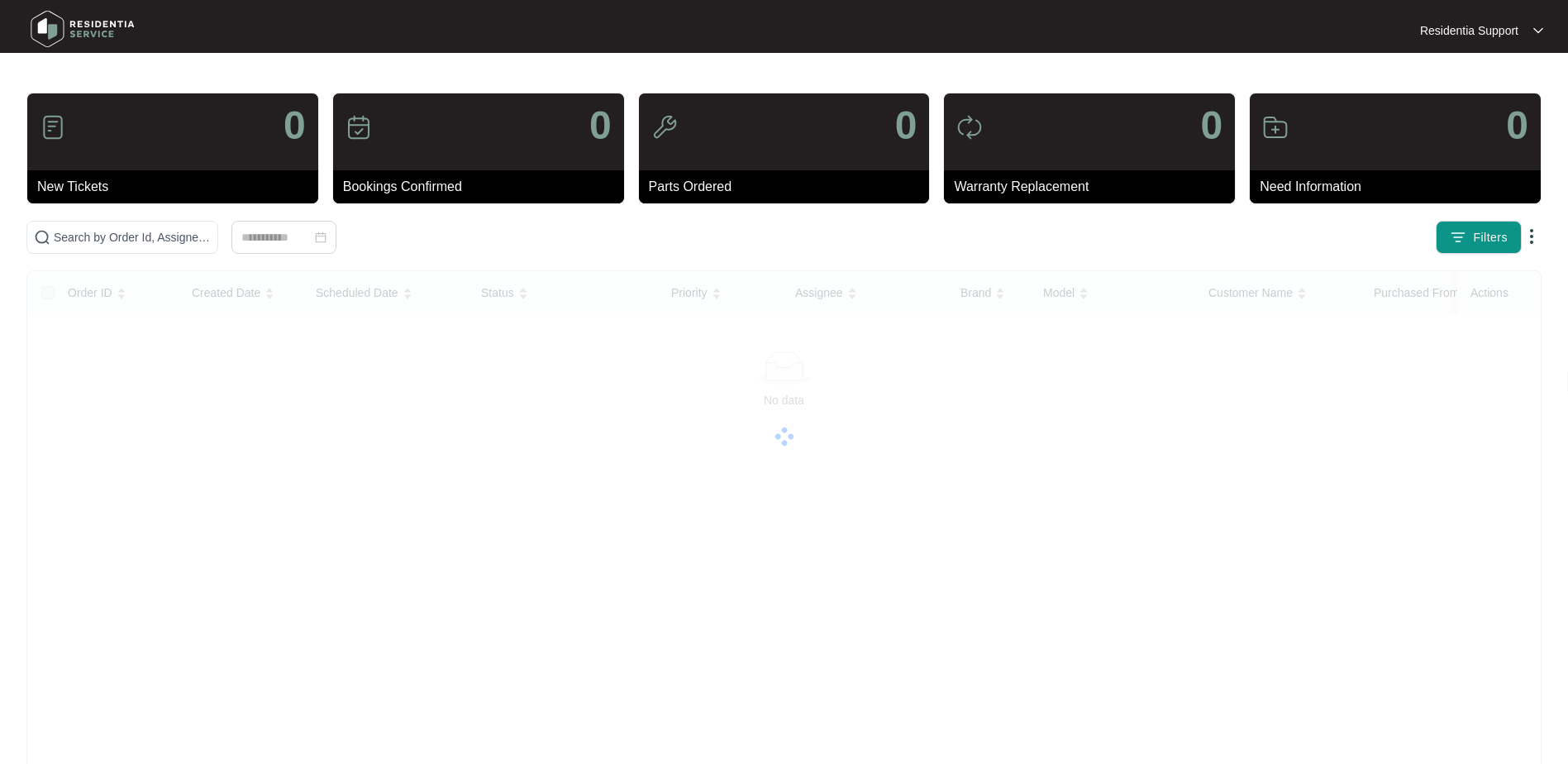
click at [147, 220] on div "0 New Tickets 0 Bookings Confirmed 0 Parts Ordered 0 Warranty Replacement 0 Nee…" at bounding box center [784, 449] width 1515 height 712
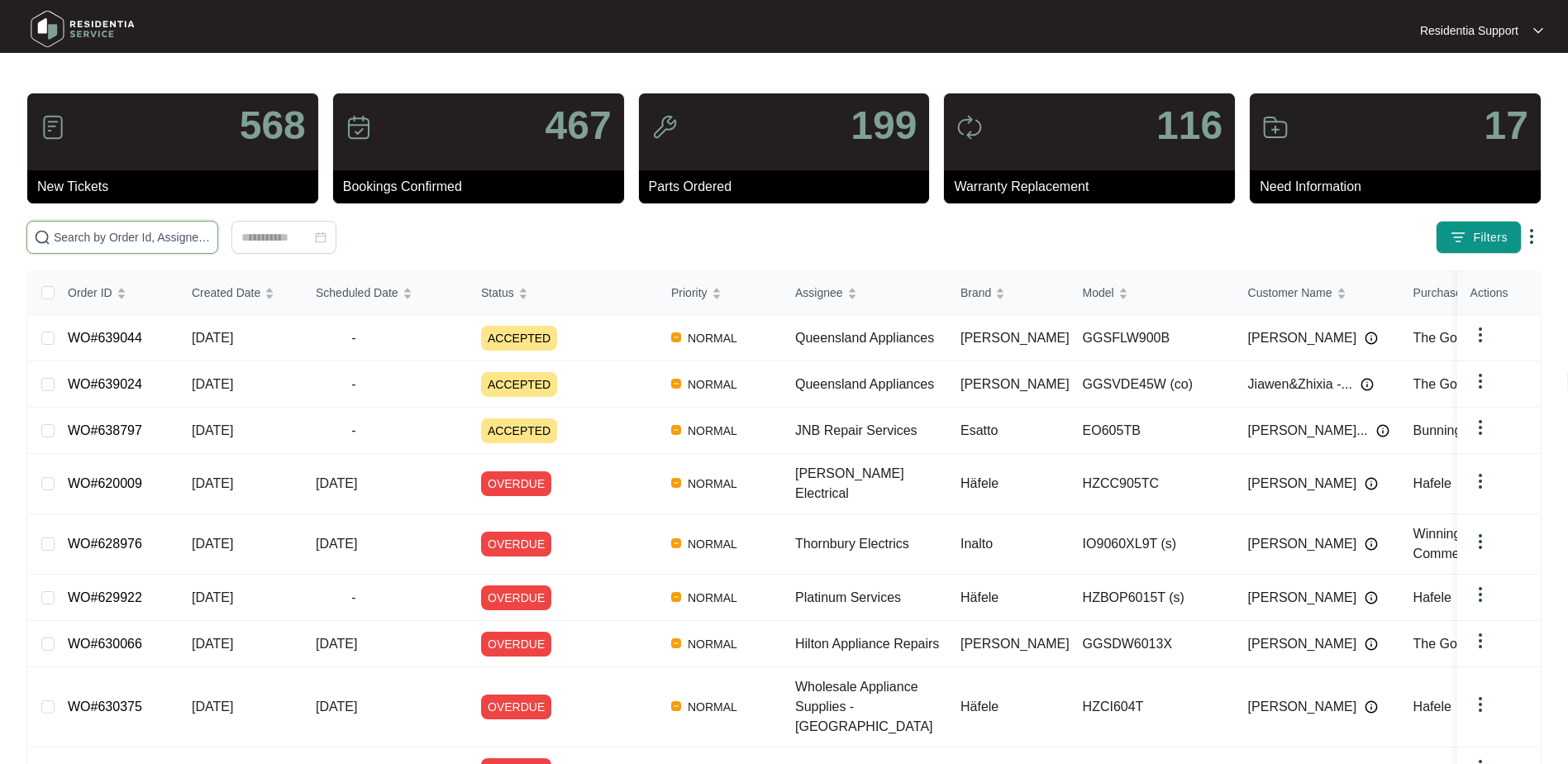
click at [147, 228] on span at bounding box center [122, 237] width 192 height 33
paste input "617736"
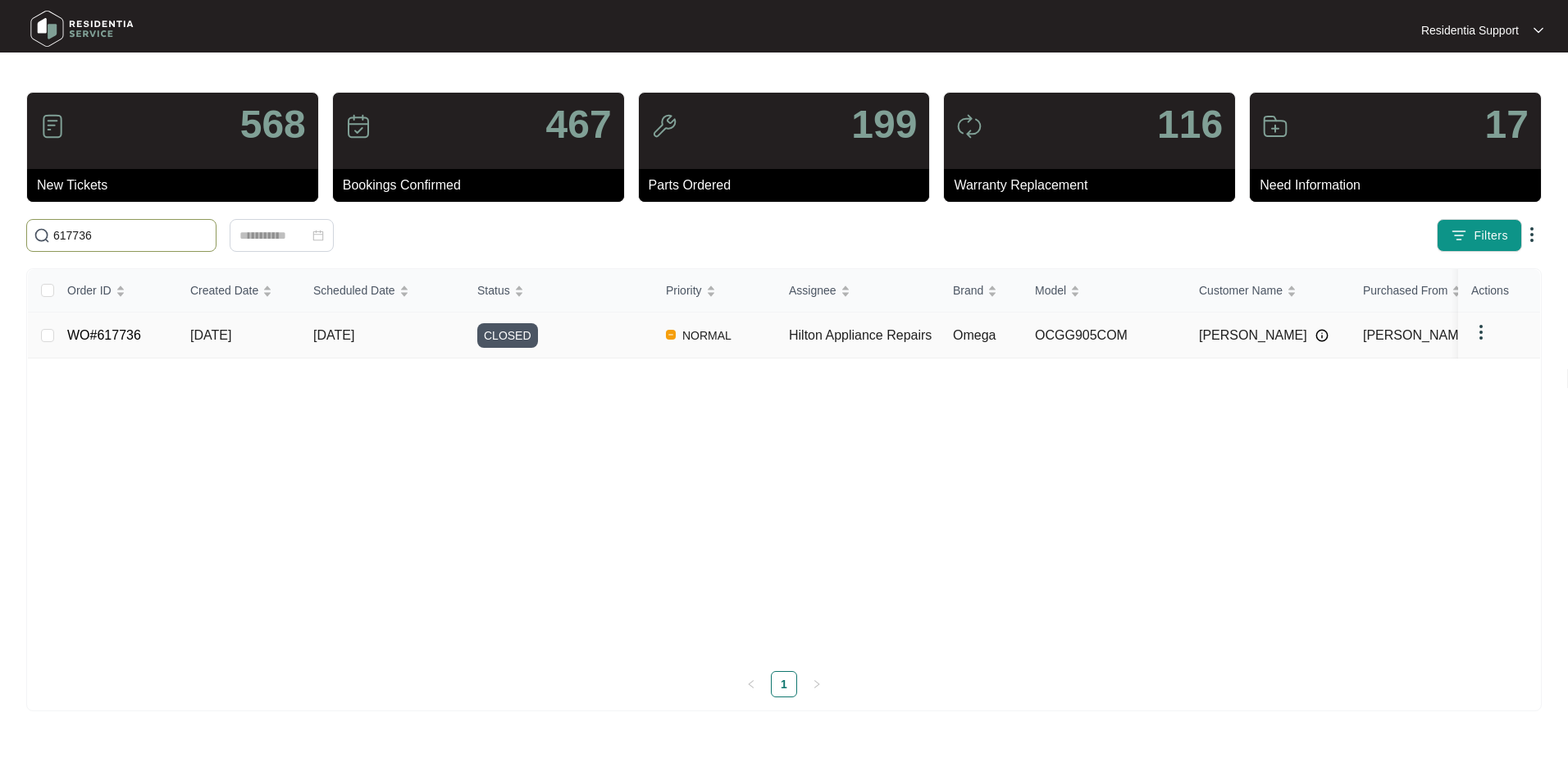
type input "617736"
click at [191, 339] on span "[DATE]" at bounding box center [211, 334] width 41 height 14
